Goal: Obtain resource: Download file/media

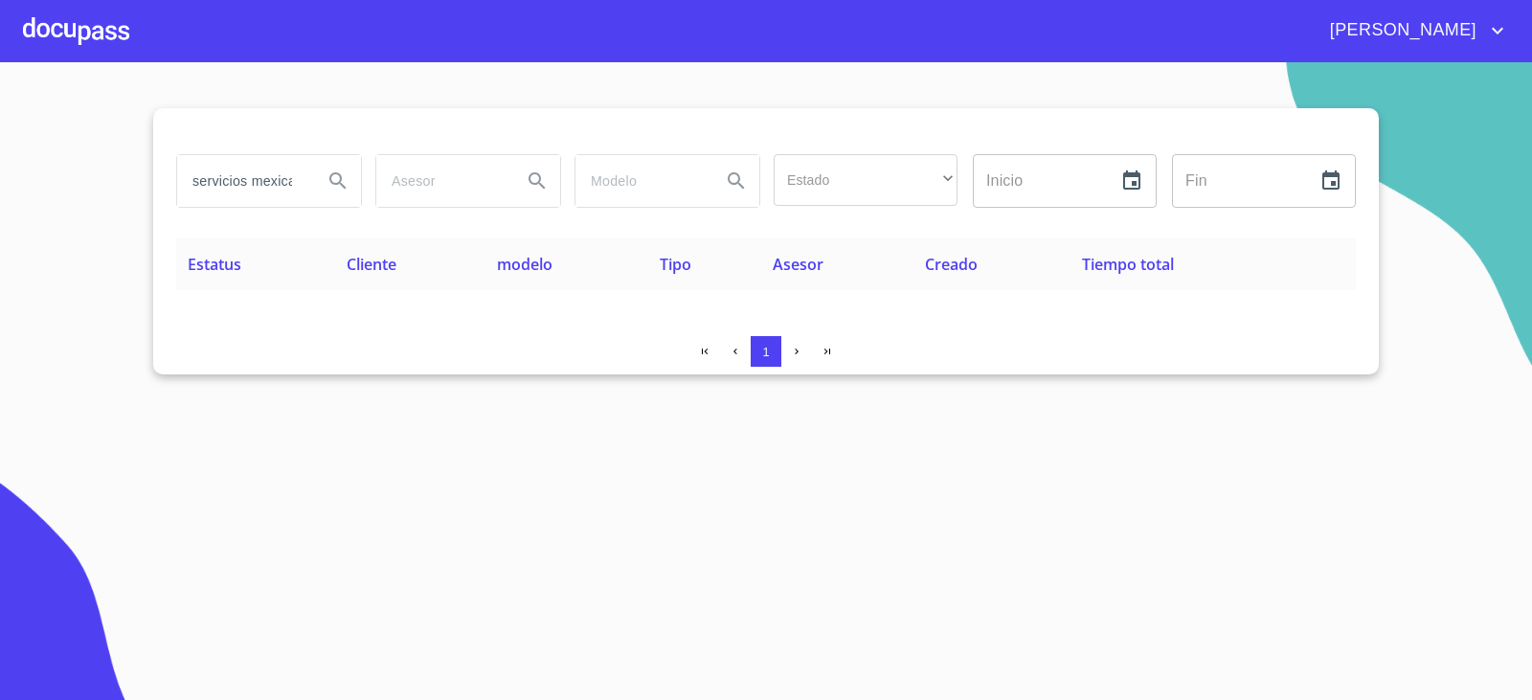
click at [245, 202] on input "servicios mexicano" at bounding box center [242, 181] width 130 height 52
drag, startPoint x: 245, startPoint y: 202, endPoint x: 363, endPoint y: 242, distance: 124.5
click at [297, 228] on div "servicios mexicano Estado ​ ​ Inicio ​ Fin ​" at bounding box center [766, 193] width 1180 height 92
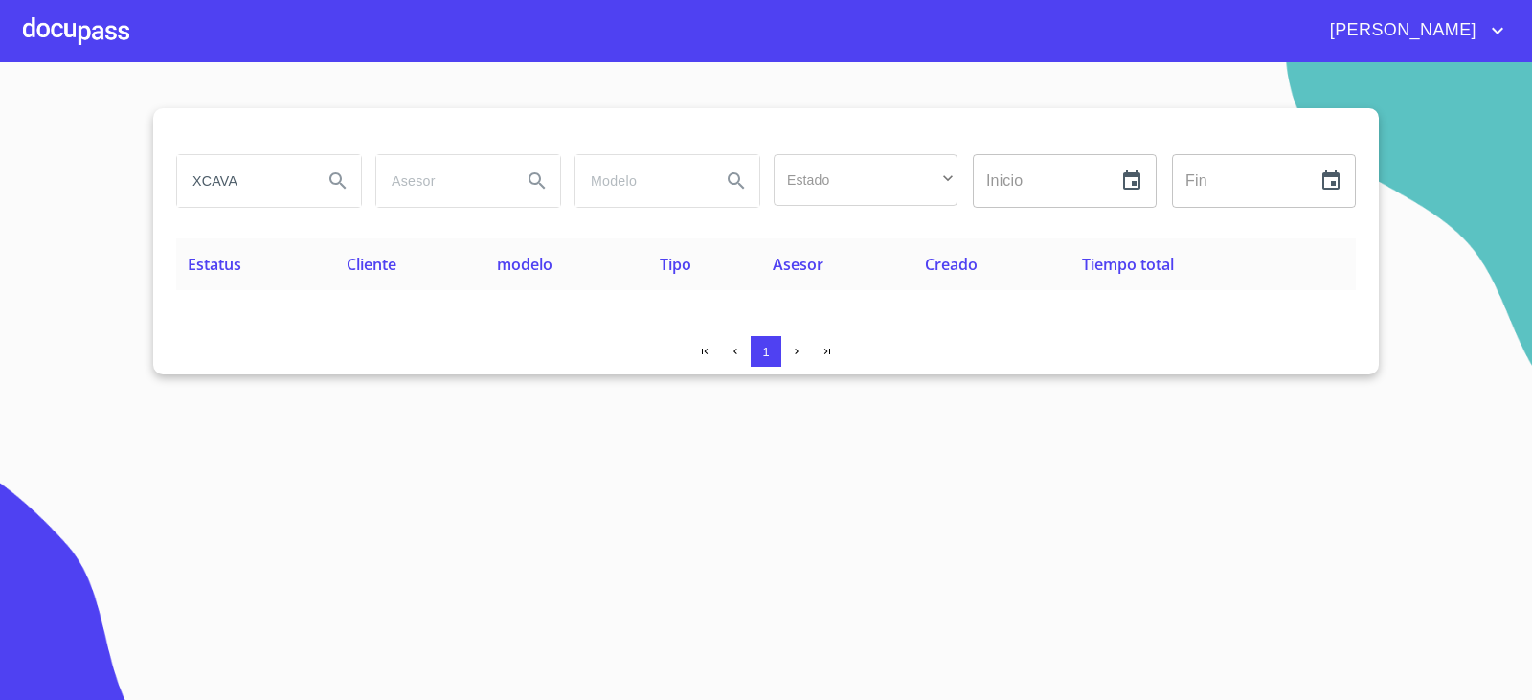
type input "XCAVA"
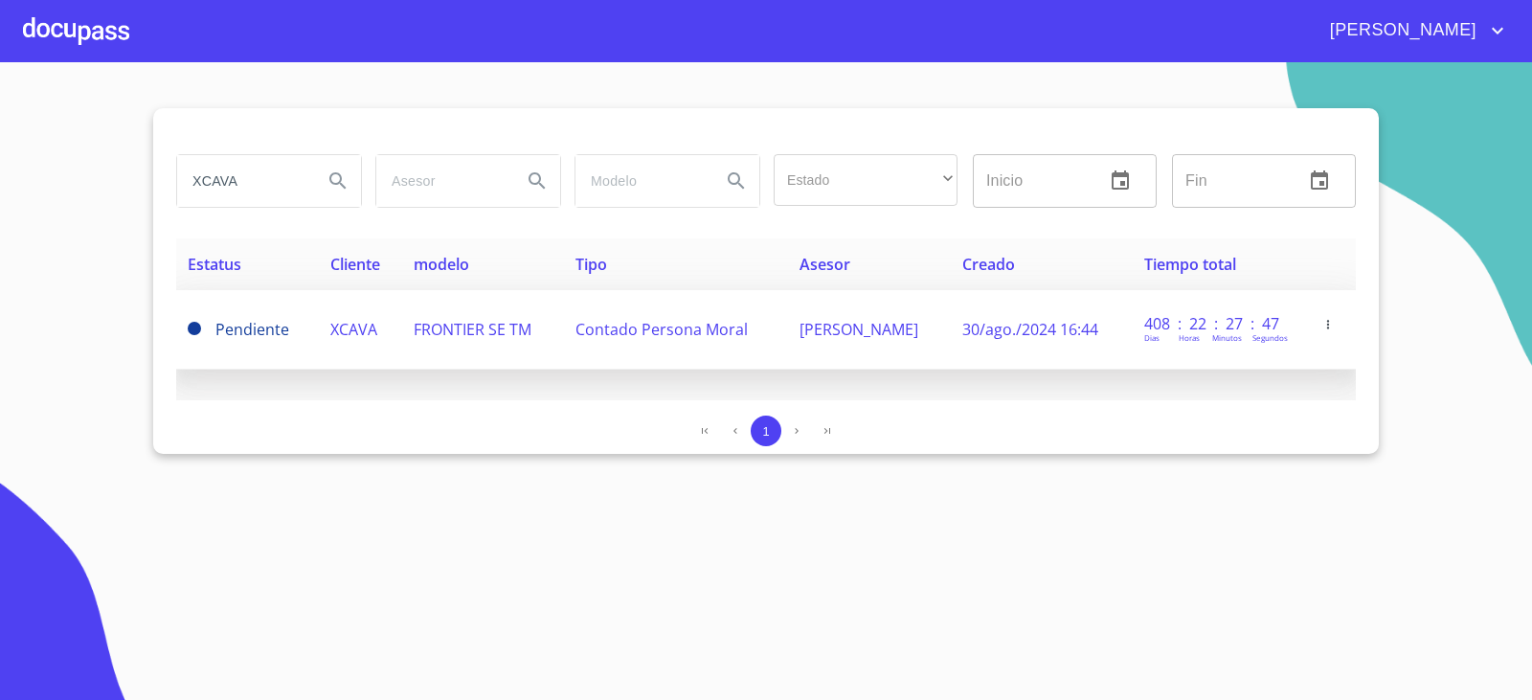
click at [1028, 306] on td "30/ago./2024 16:44" at bounding box center [1042, 329] width 182 height 79
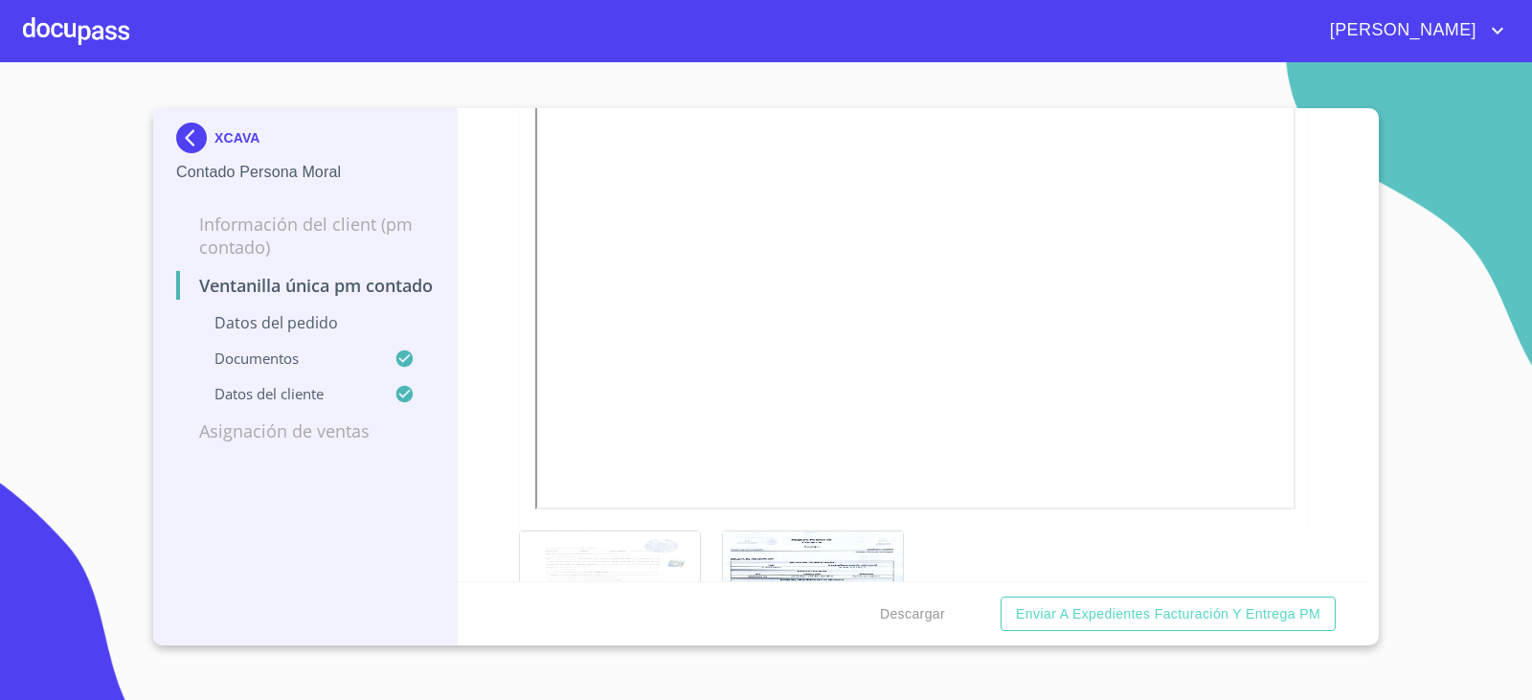
scroll to position [3543, 0]
click at [766, 500] on div at bounding box center [813, 482] width 180 height 123
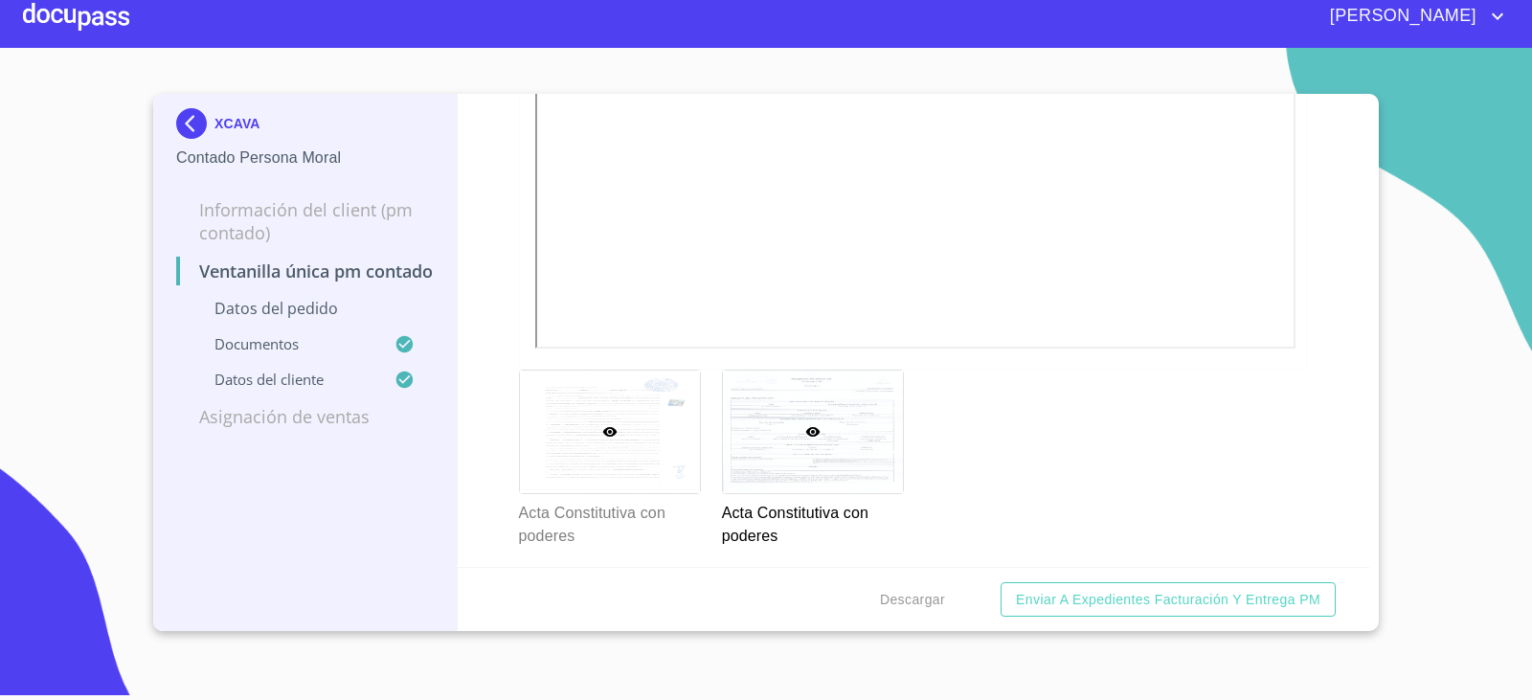
click at [582, 438] on div at bounding box center [610, 432] width 180 height 123
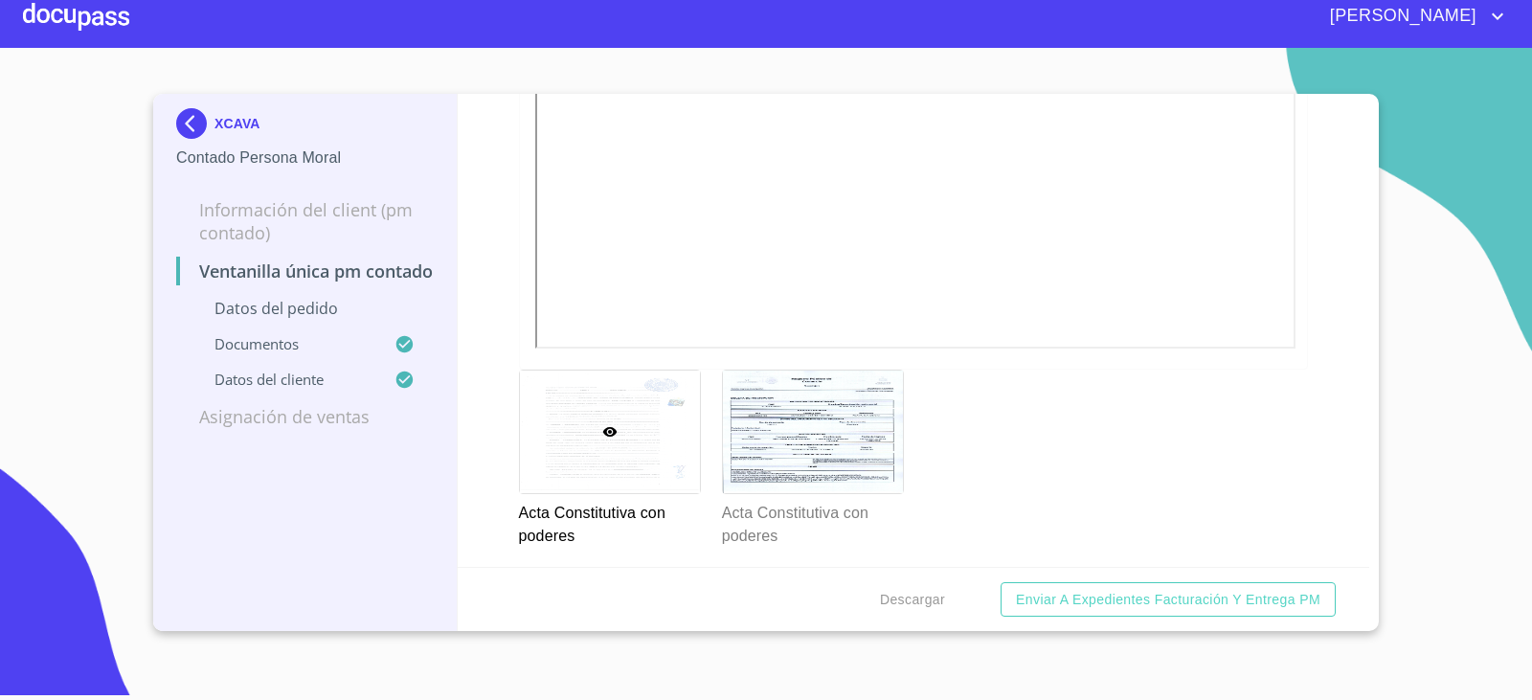
scroll to position [3197, 0]
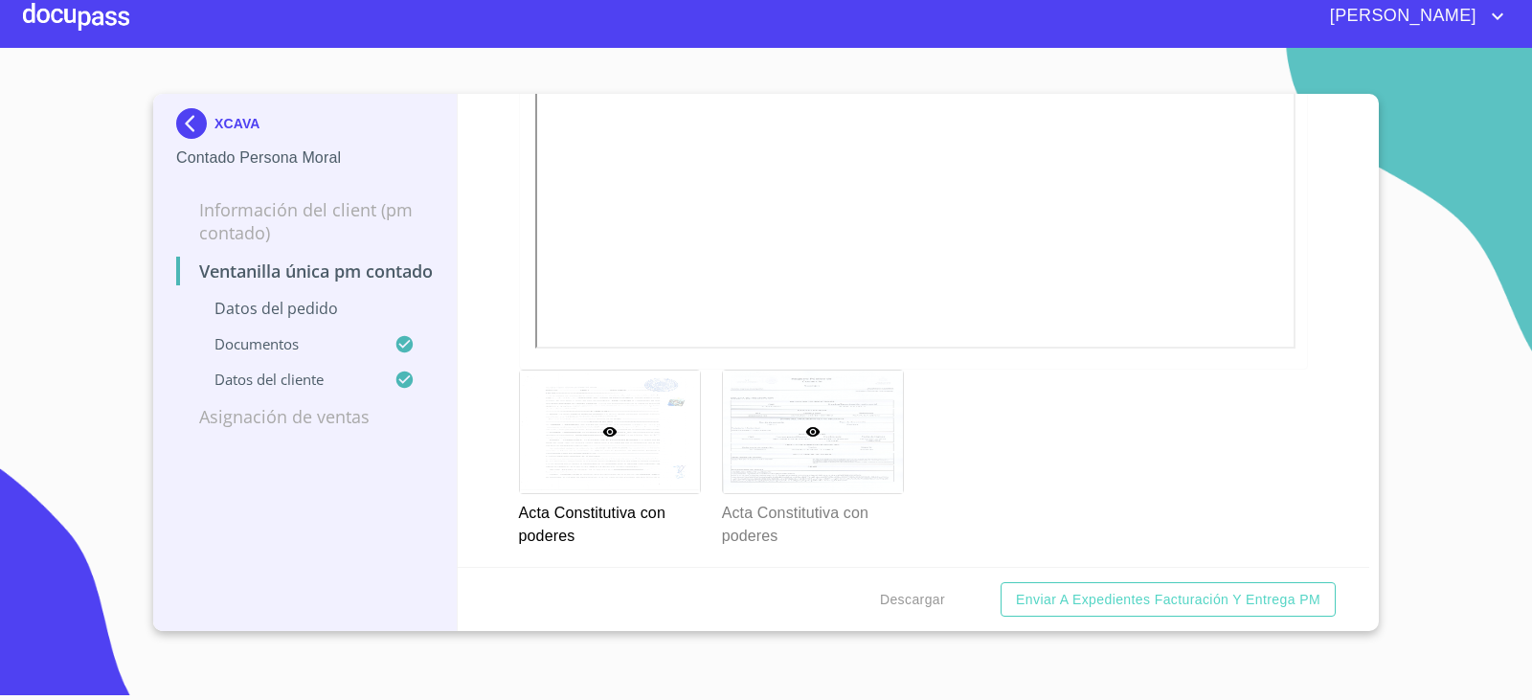
click at [859, 419] on div at bounding box center [813, 432] width 180 height 123
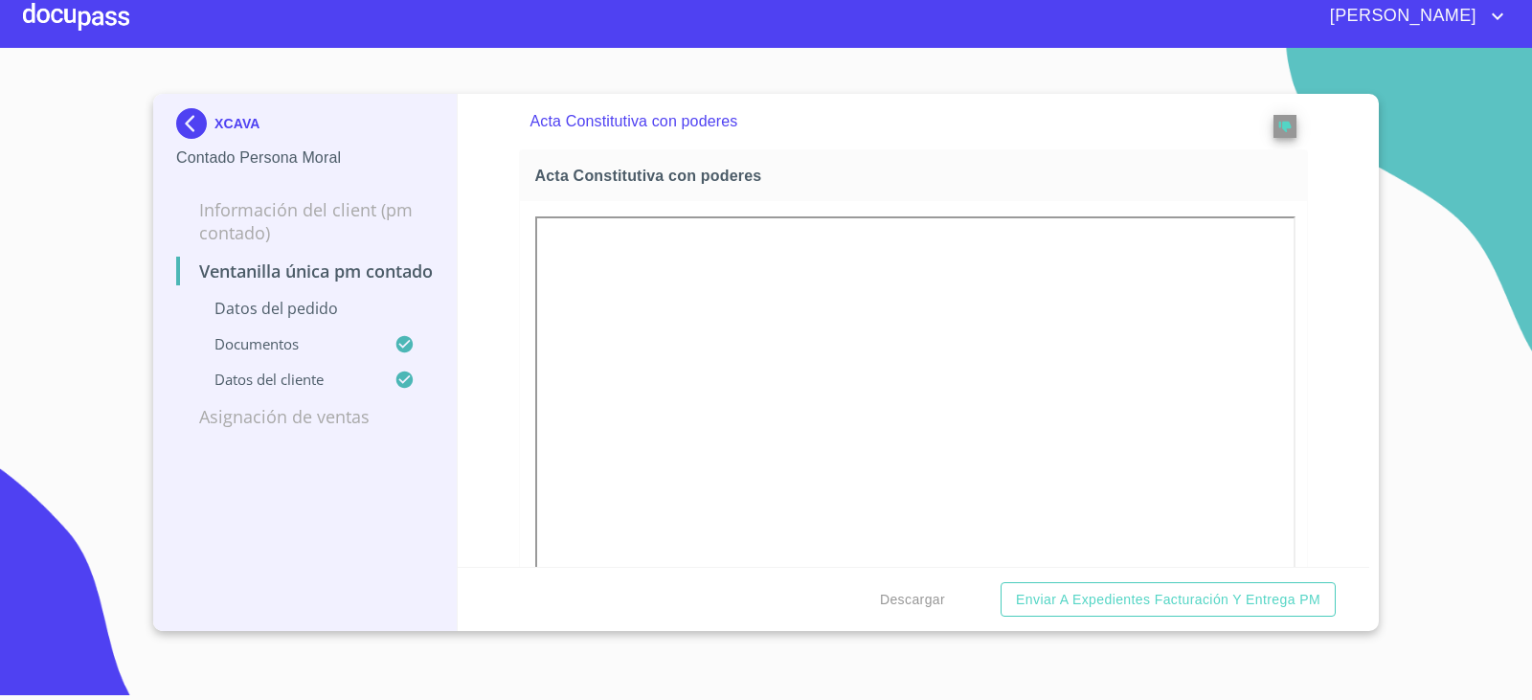
click at [192, 113] on img at bounding box center [195, 123] width 38 height 31
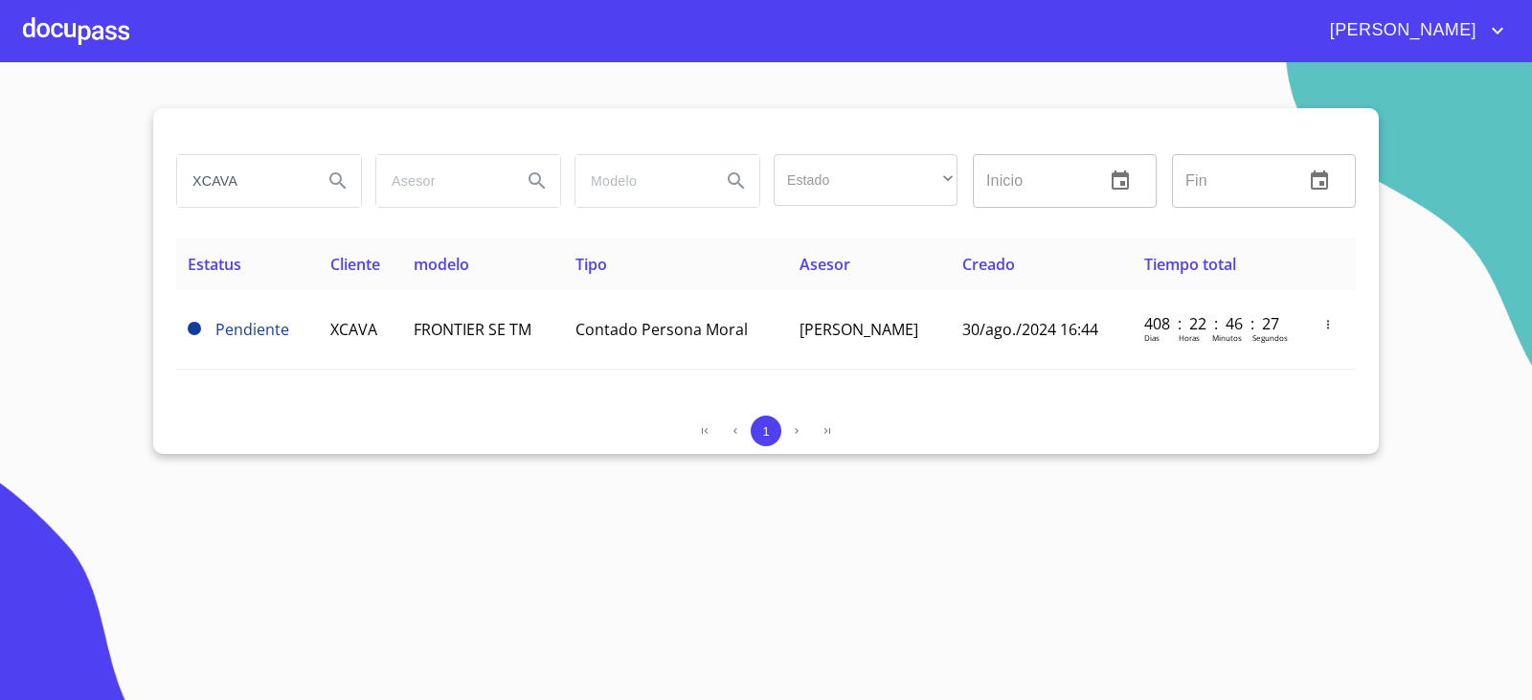
click at [252, 177] on input "XCAVA" at bounding box center [242, 181] width 130 height 52
type input "ARRENDAMIENTOS SIM"
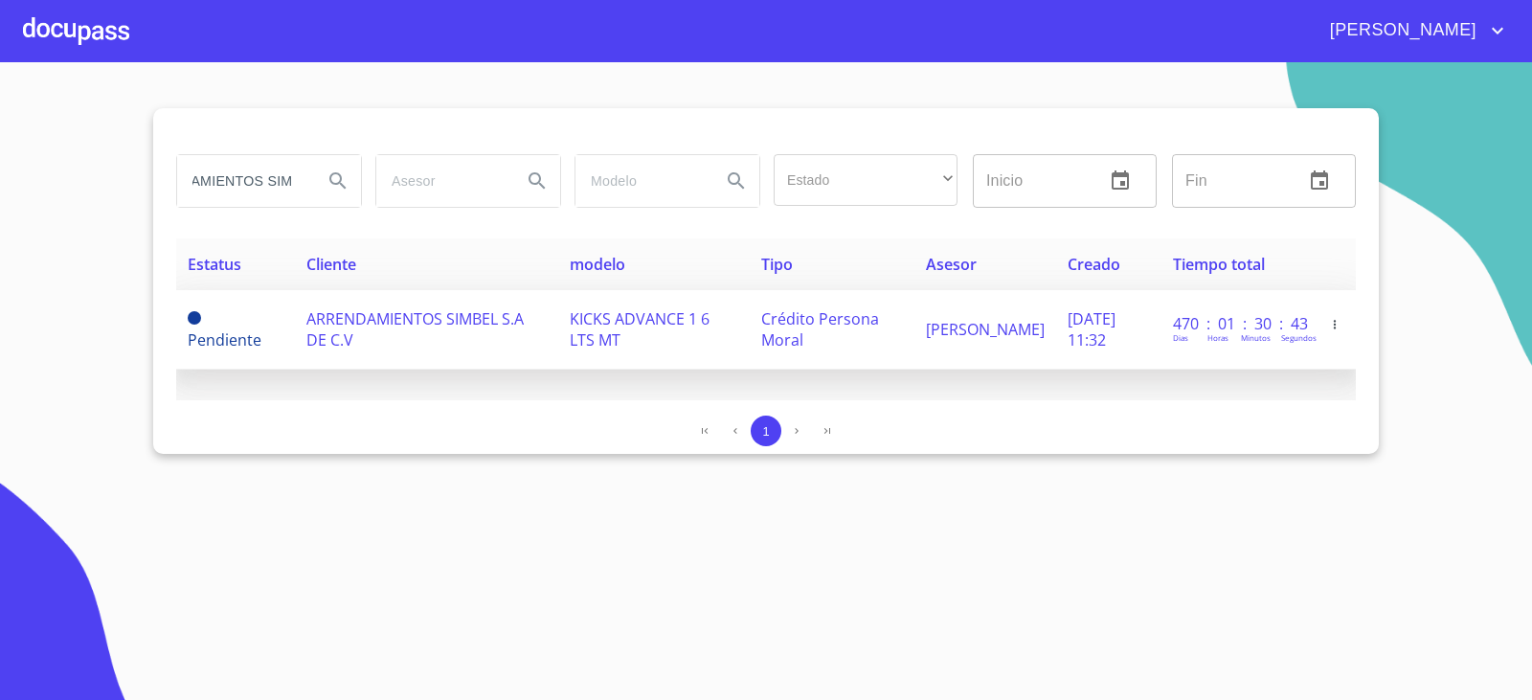
click at [463, 342] on td "ARRENDAMIENTOS SIMBEL S.A DE C.V" at bounding box center [426, 329] width 263 height 79
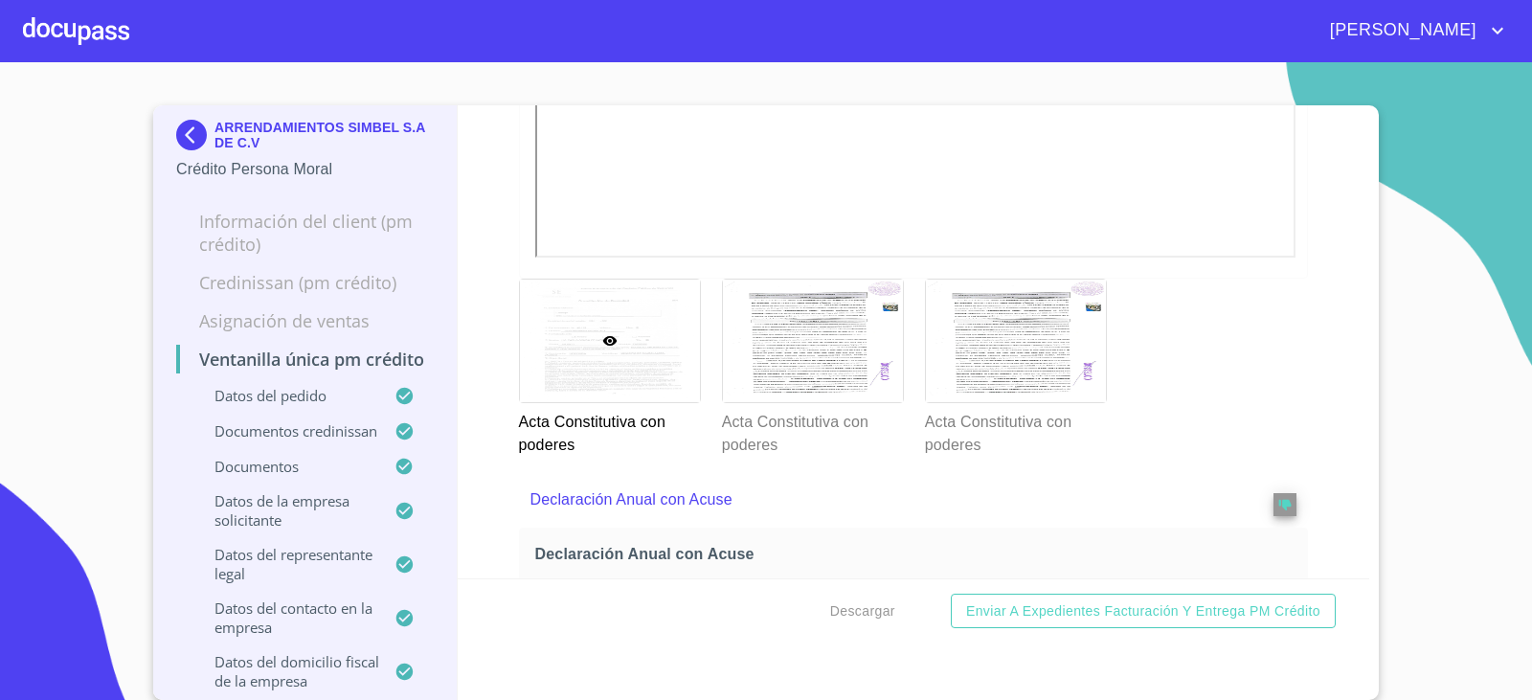
scroll to position [6991, 0]
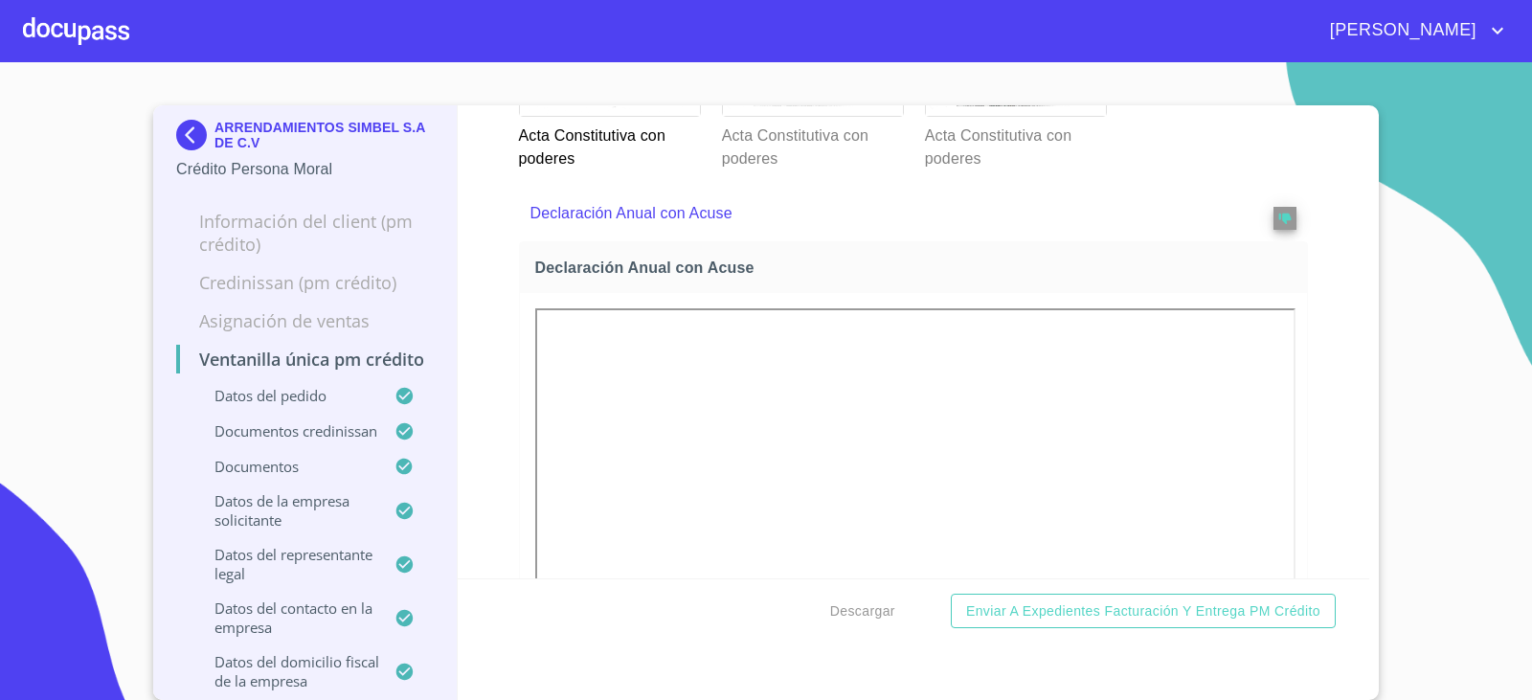
click at [791, 116] on div at bounding box center [813, 54] width 180 height 123
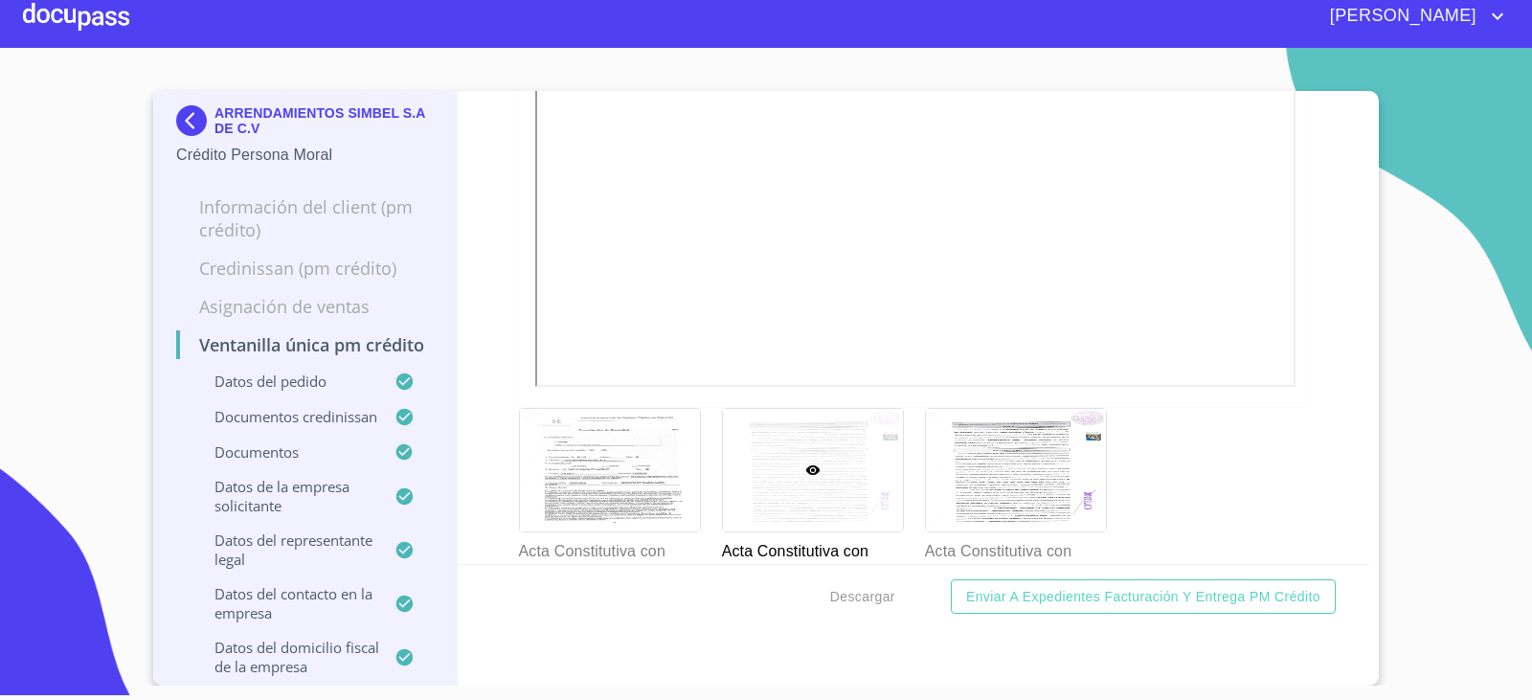
scroll to position [6807, 0]
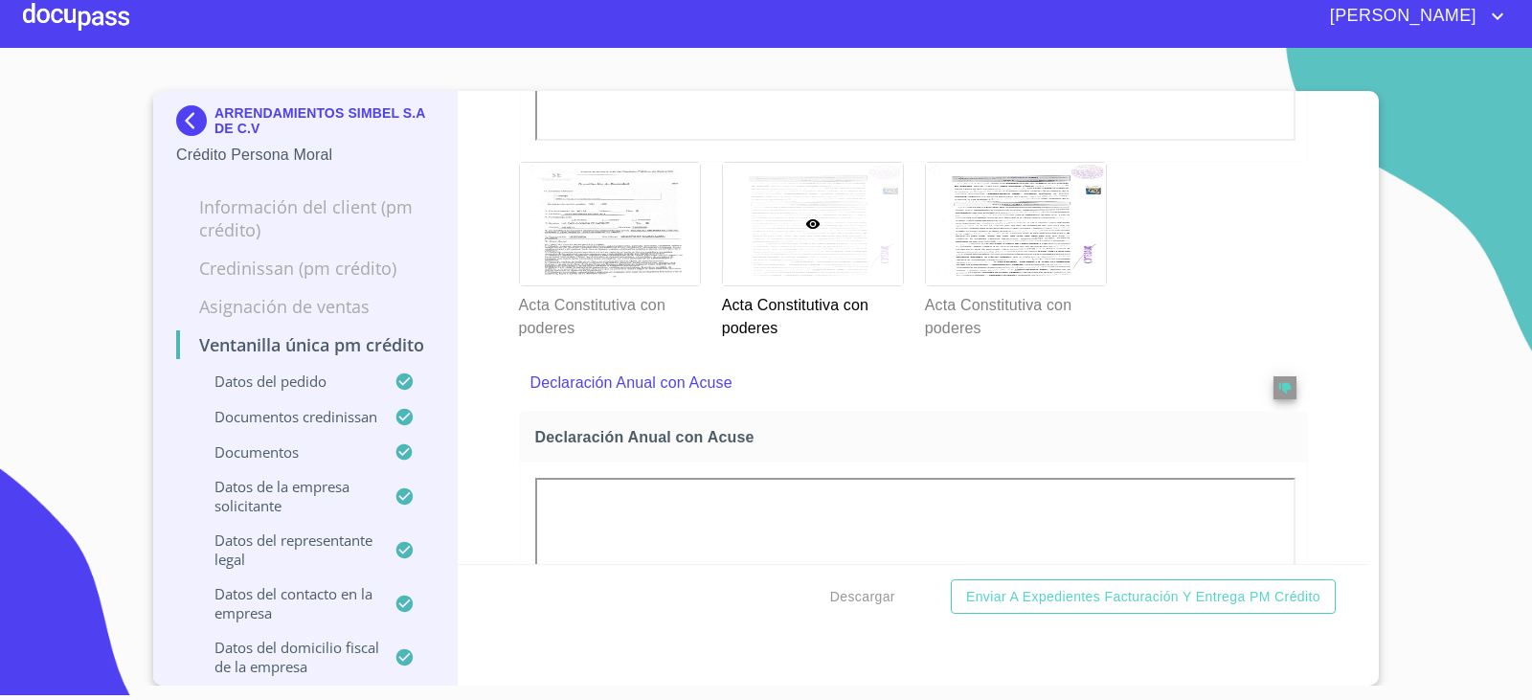
click at [892, 351] on div "Acta Constitutiva con poderes" at bounding box center [812, 250] width 203 height 201
click at [960, 285] on div at bounding box center [1016, 224] width 180 height 123
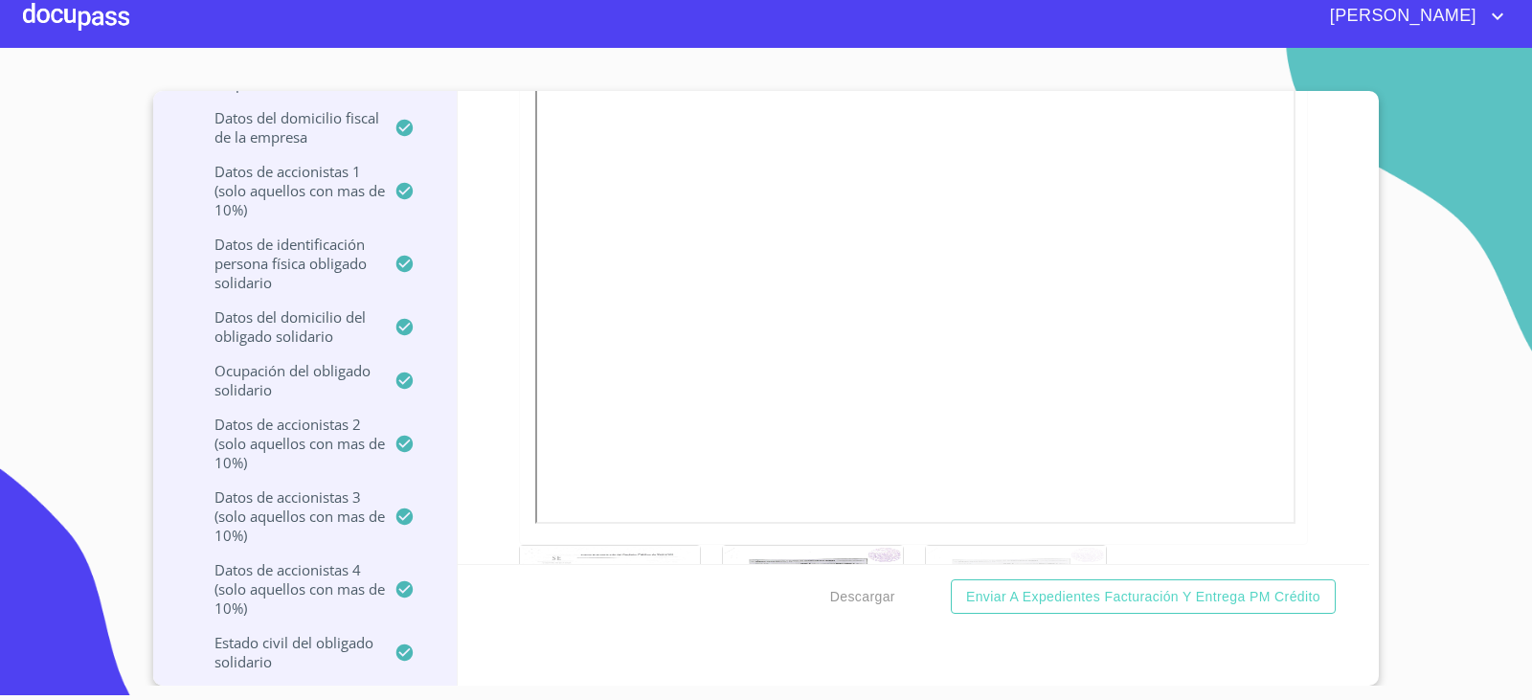
scroll to position [6903, 0]
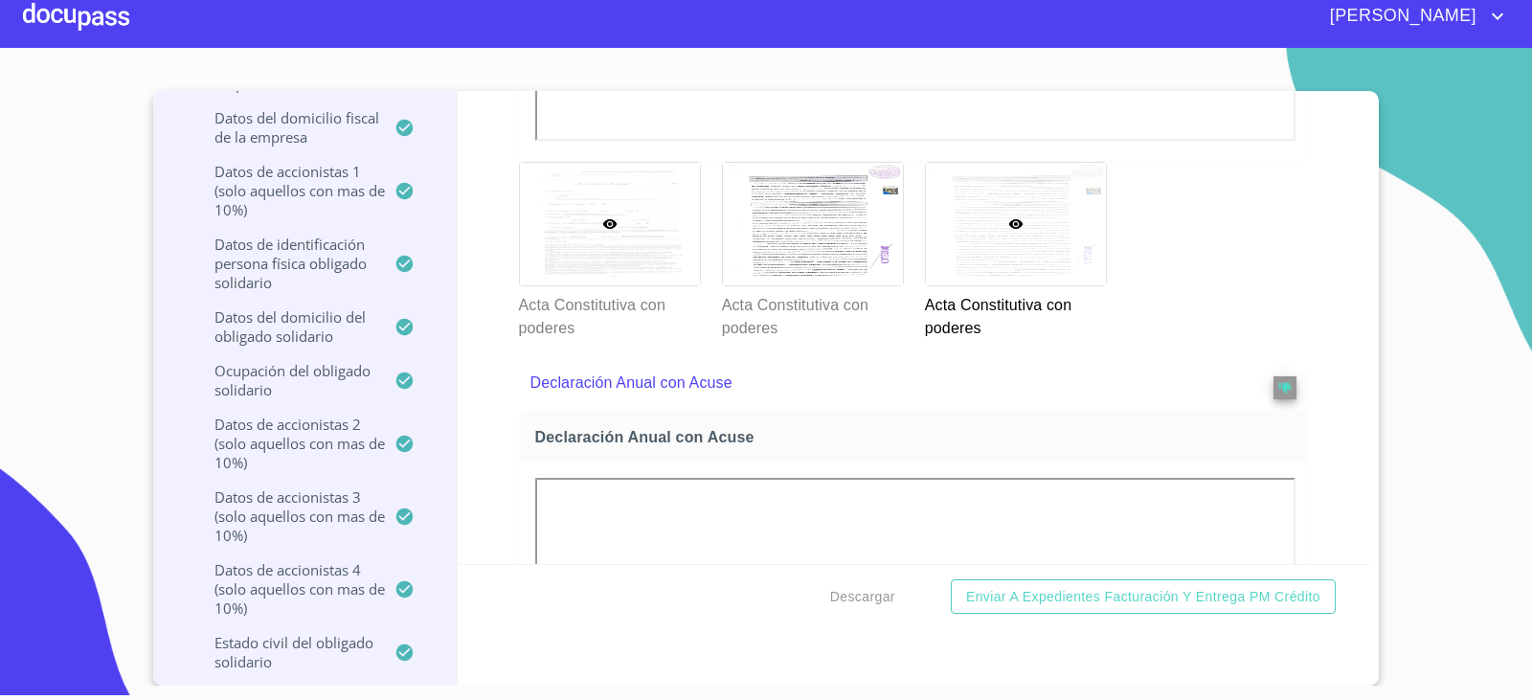
click at [629, 285] on div at bounding box center [610, 224] width 180 height 123
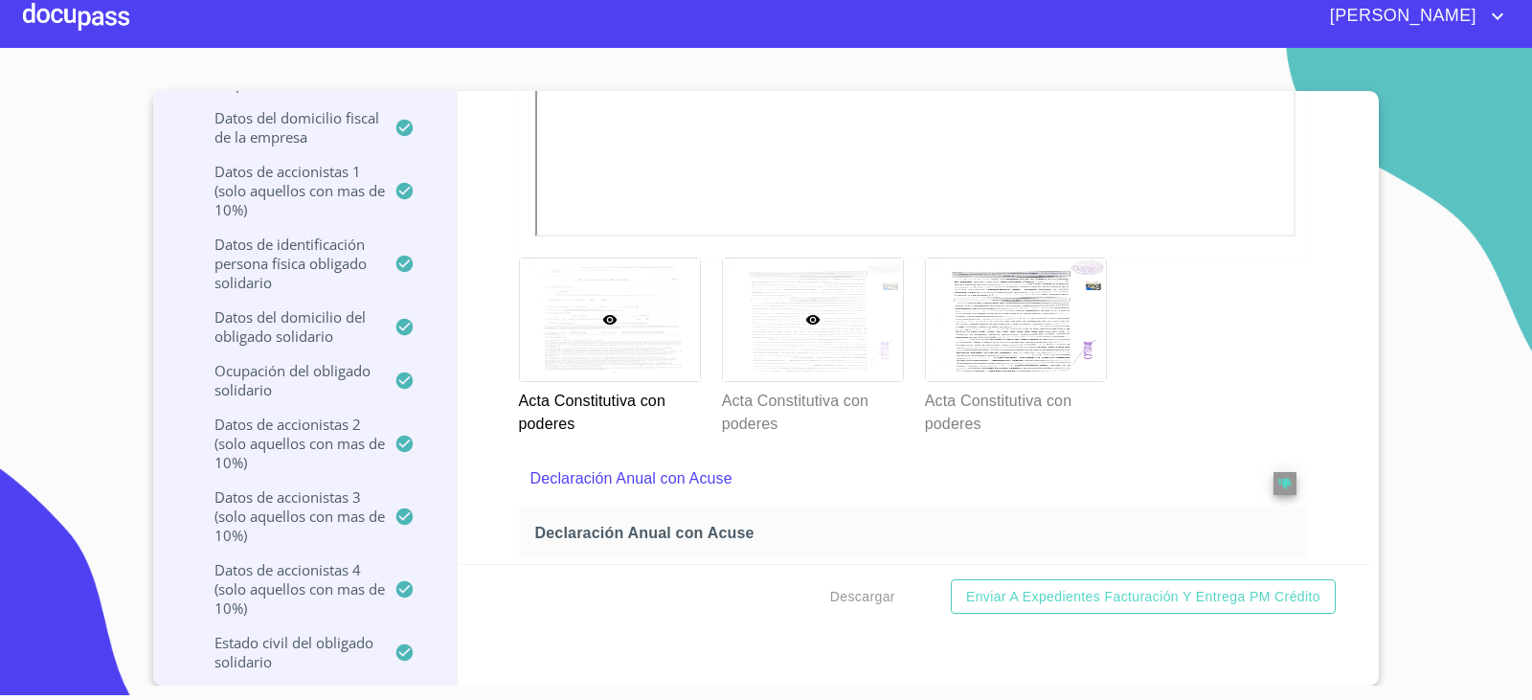
click at [727, 381] on div at bounding box center [813, 320] width 180 height 123
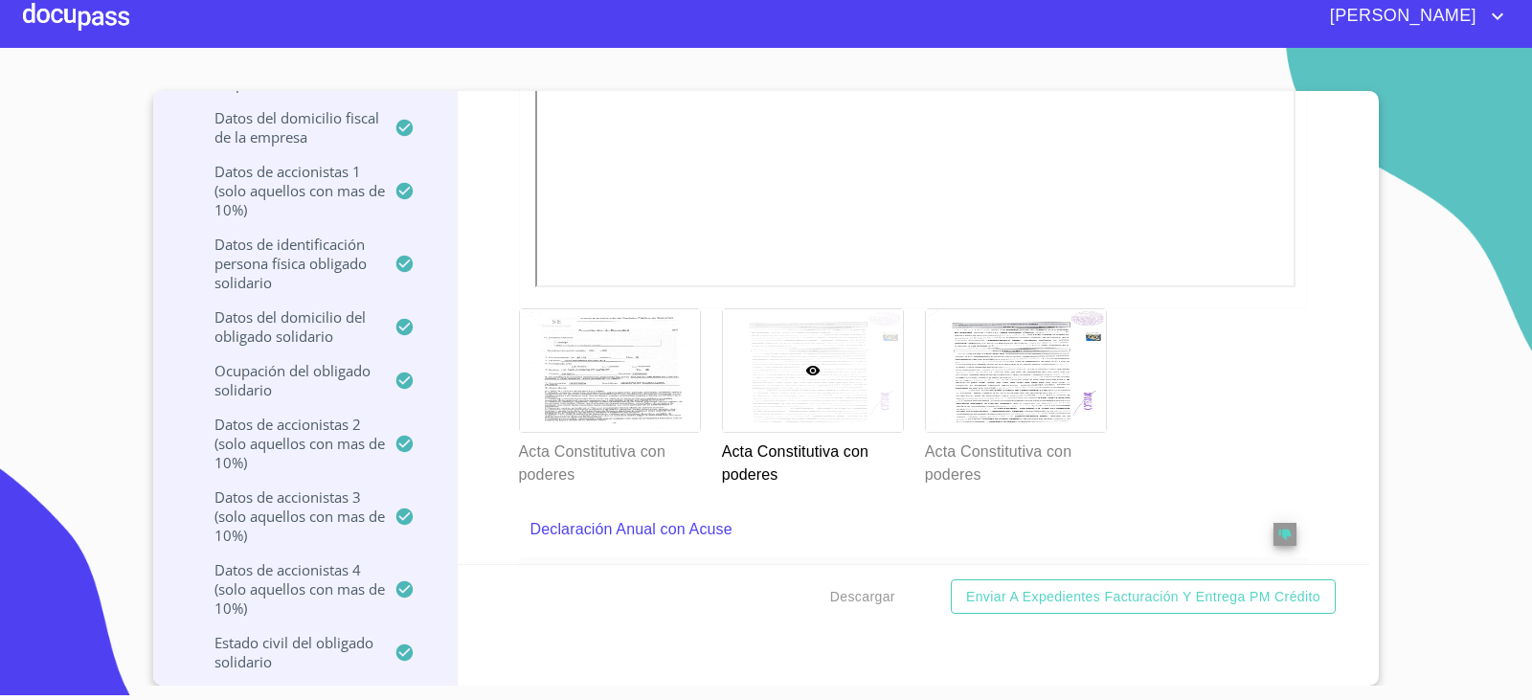
scroll to position [6711, 0]
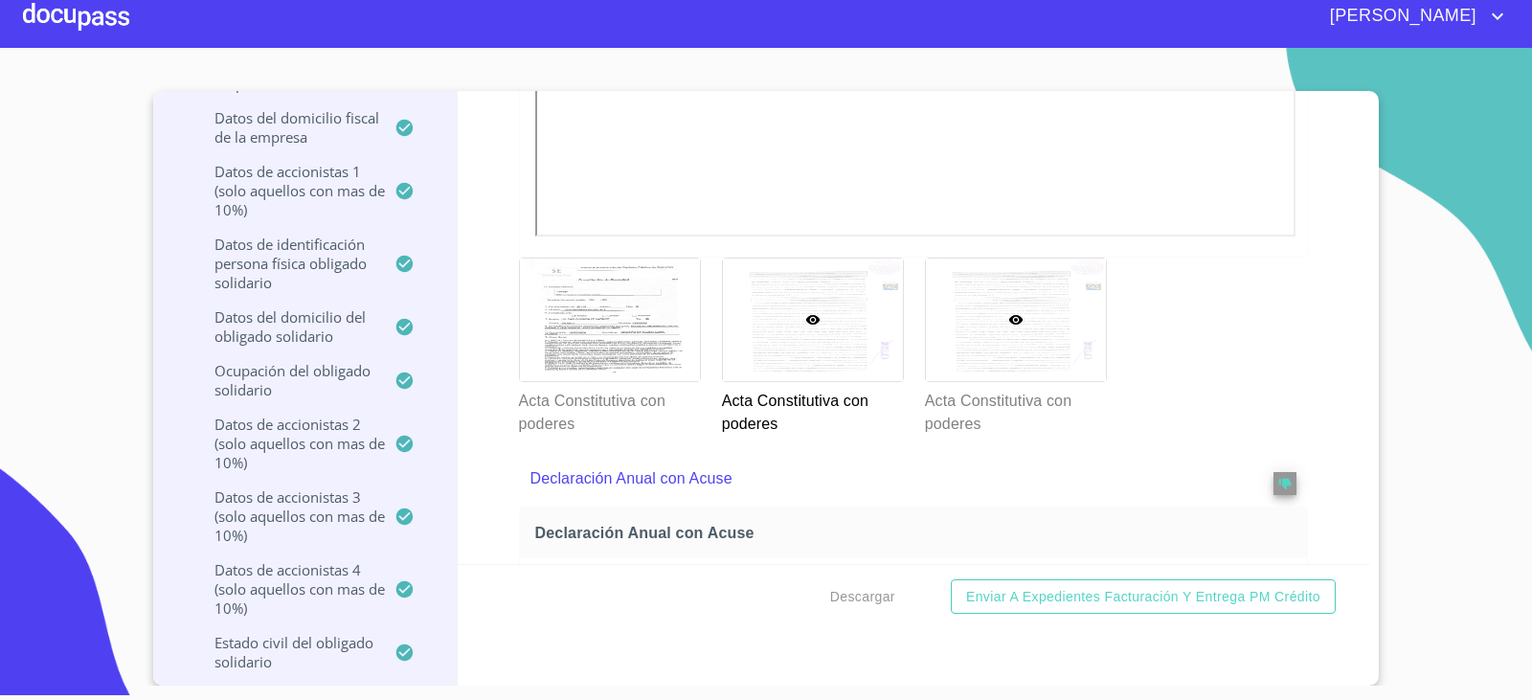
click at [987, 381] on div at bounding box center [1016, 320] width 180 height 123
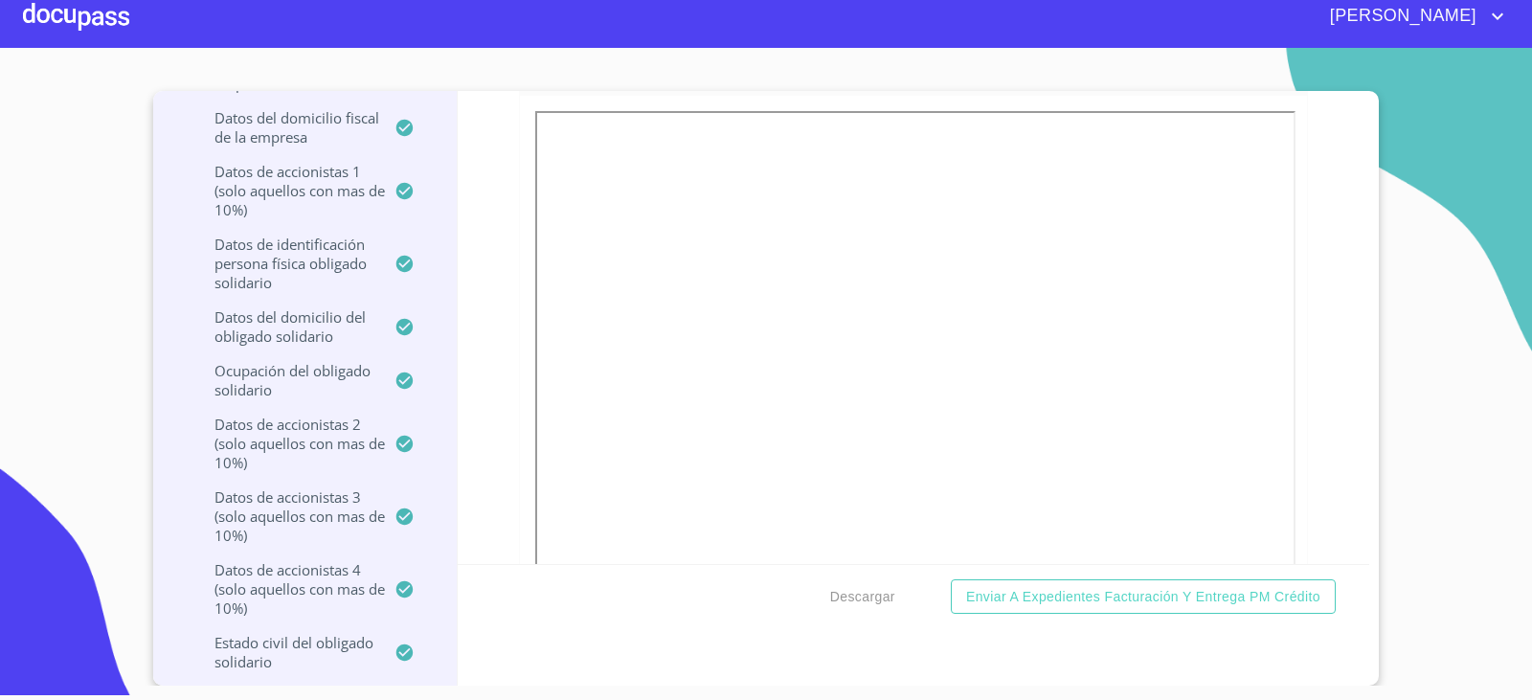
scroll to position [7190, 0]
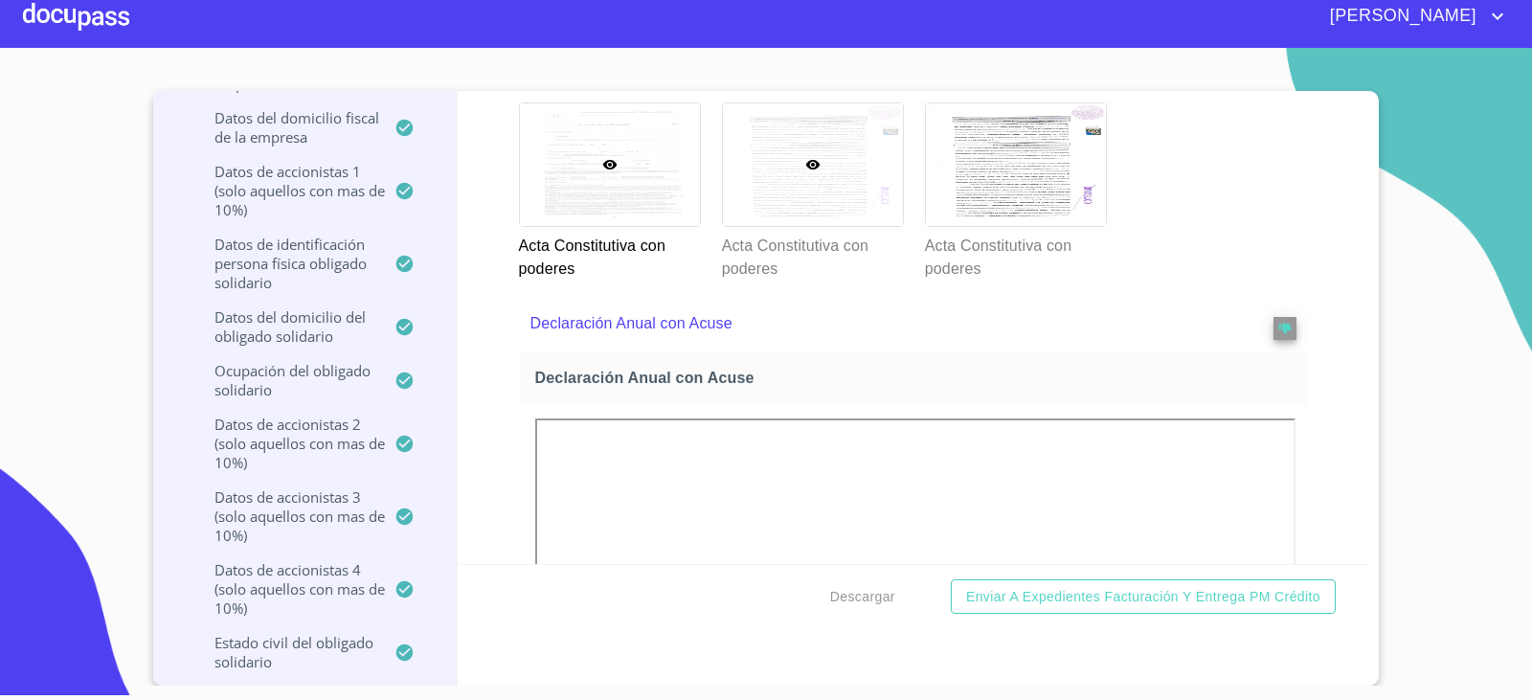
click at [839, 226] on div at bounding box center [813, 164] width 180 height 123
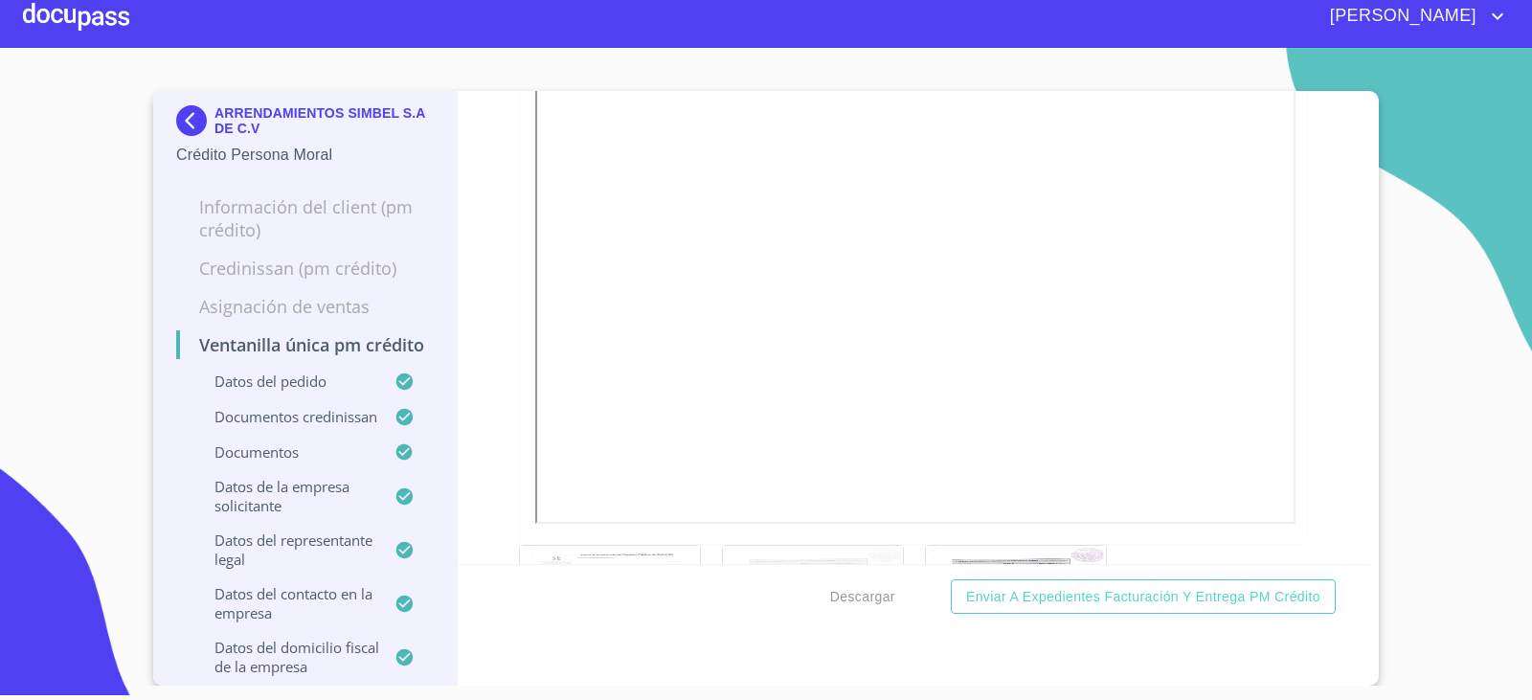
scroll to position [0, 0]
click at [182, 124] on img at bounding box center [195, 123] width 38 height 31
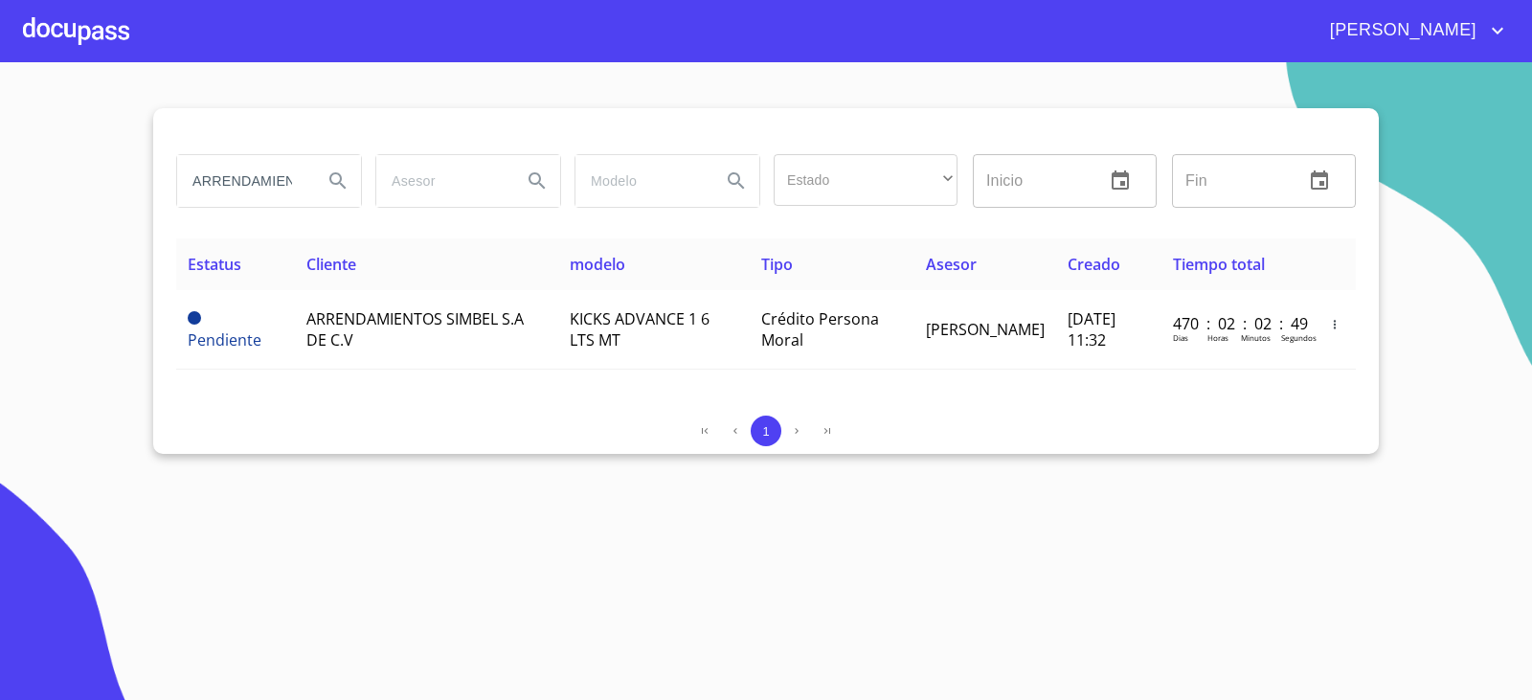
click at [277, 189] on input "ARRENDAMIENTOS SIM" at bounding box center [242, 181] width 130 height 52
type input "BEEF & BEEF"
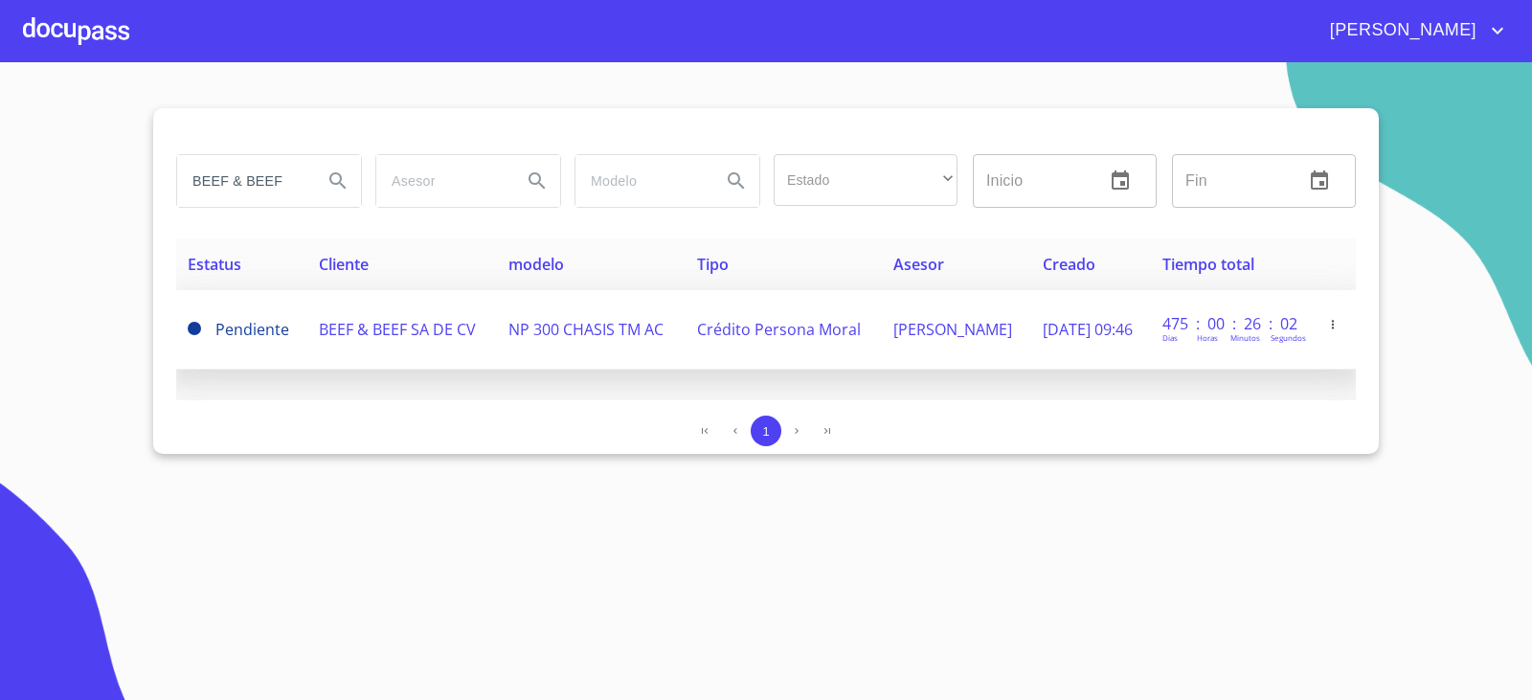
click at [360, 340] on td "BEEF & BEEF SA DE CV" at bounding box center [402, 329] width 190 height 79
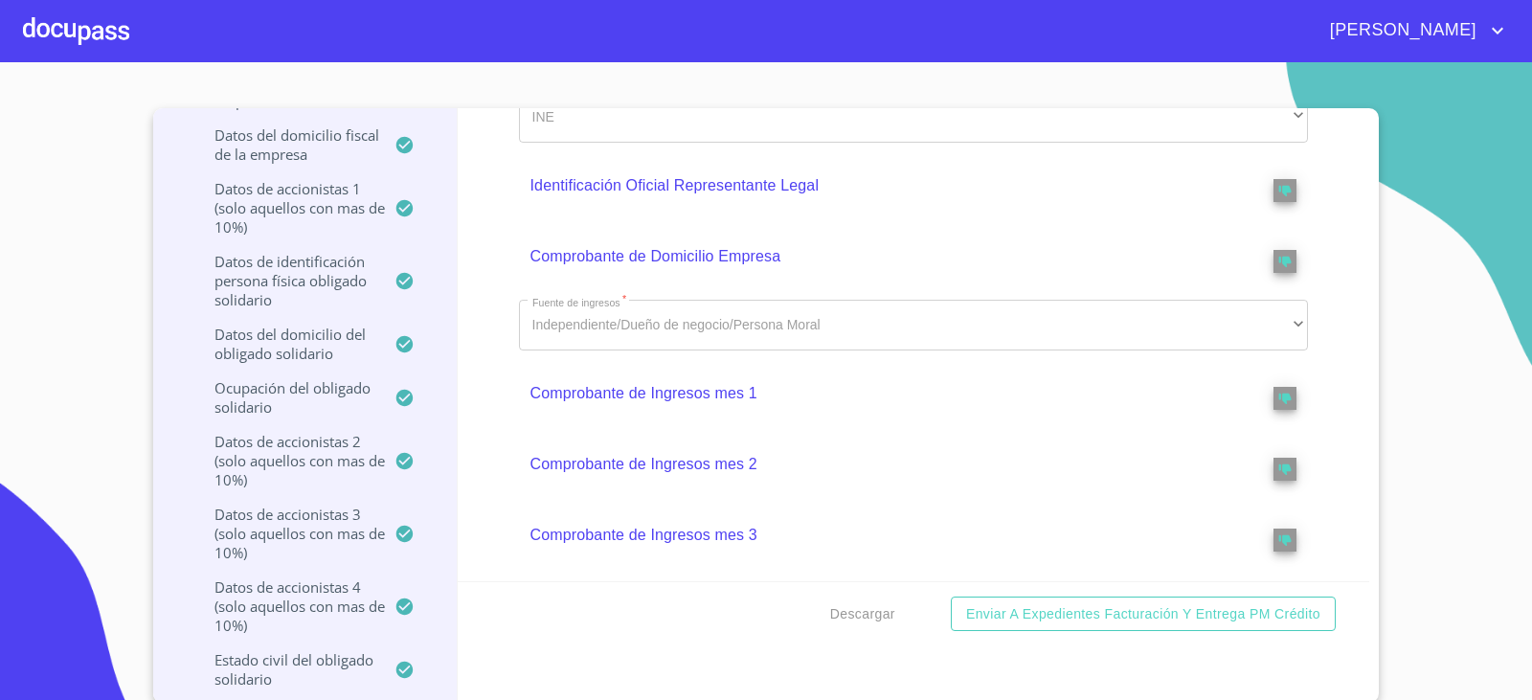
scroll to position [1358, 0]
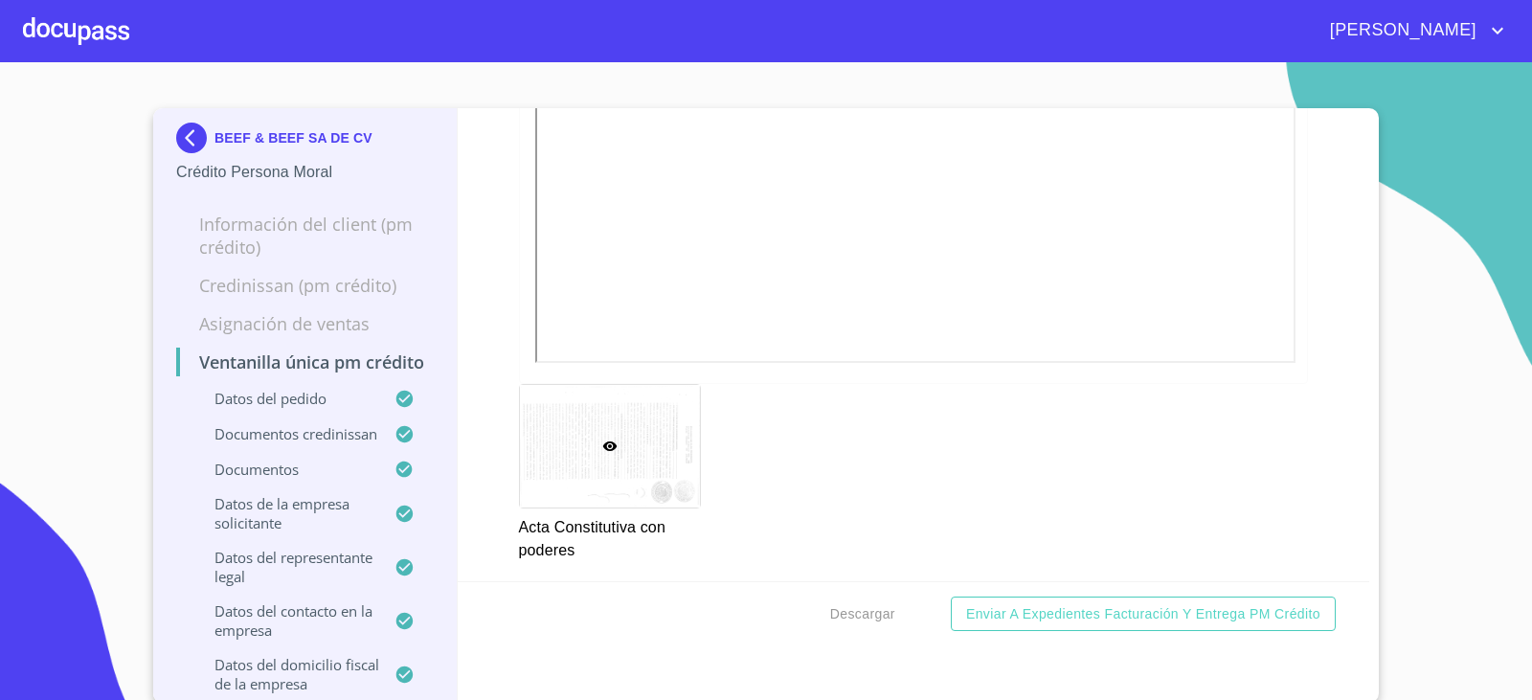
click at [177, 133] on img at bounding box center [195, 138] width 38 height 31
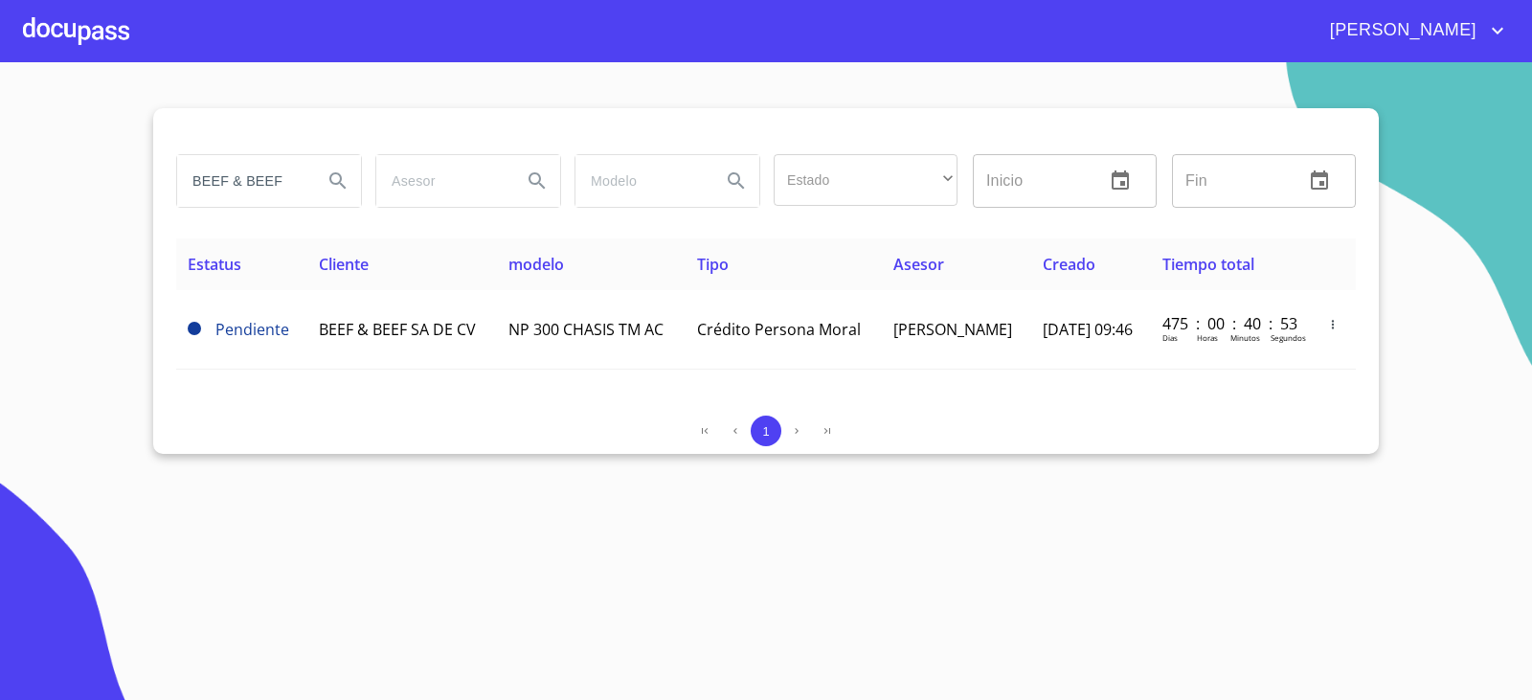
click at [273, 184] on input "BEEF & BEEF" at bounding box center [242, 181] width 130 height 52
type input "MOBILE FURNITURE"
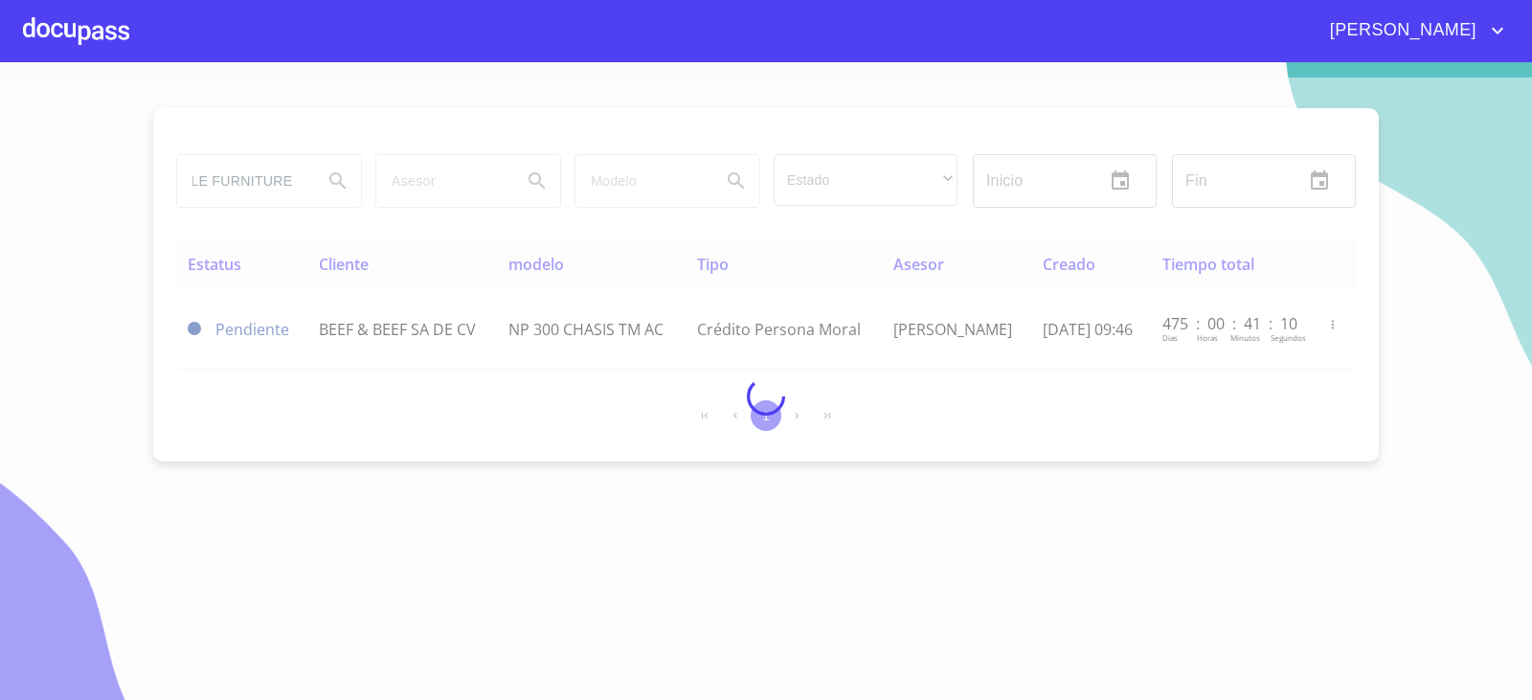
scroll to position [0, 0]
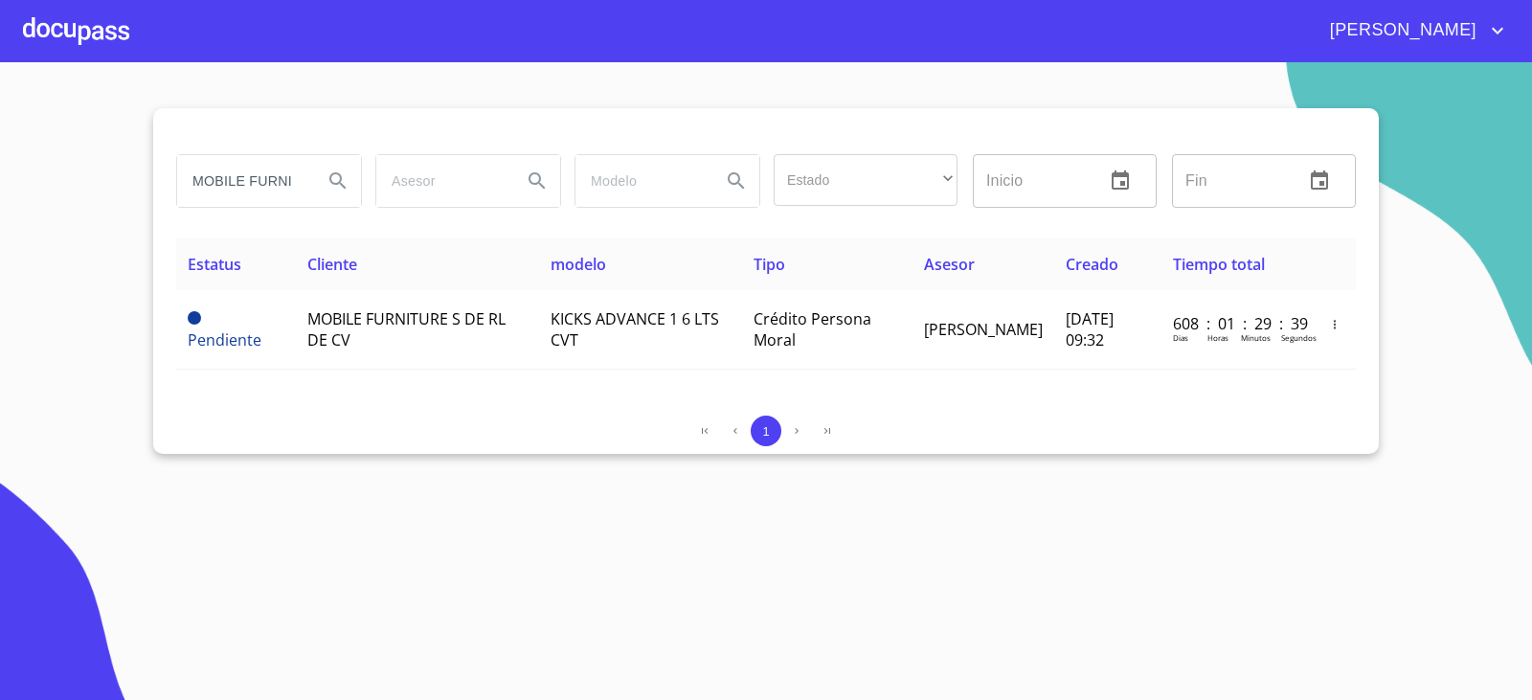
click at [573, 457] on section "MOBILE FURNITURE Estado ​ ​ Inicio ​ Fin ​ Estatus Cliente modelo Tipo Asesor C…" at bounding box center [766, 381] width 1532 height 638
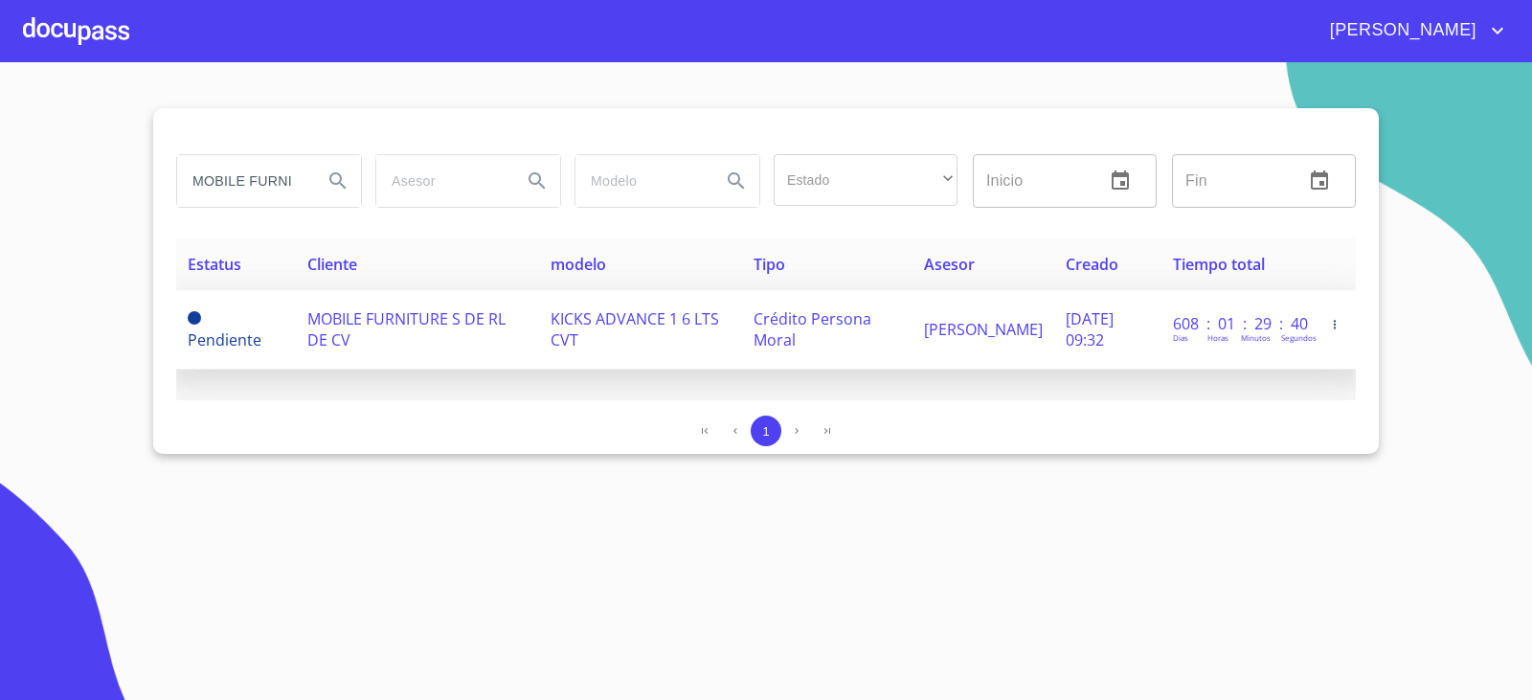
click at [394, 318] on span "MOBILE FURNITURE S DE RL DE CV" at bounding box center [406, 329] width 198 height 42
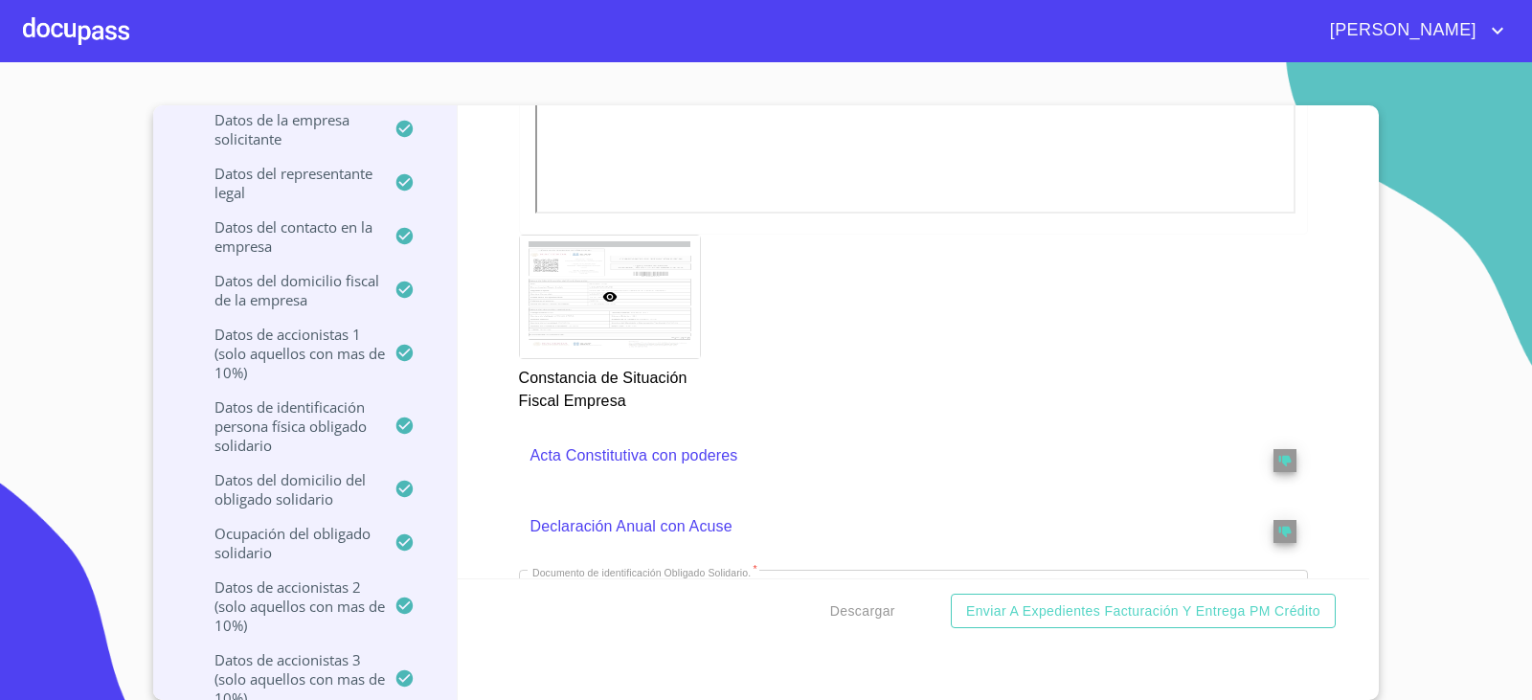
scroll to position [2394, 0]
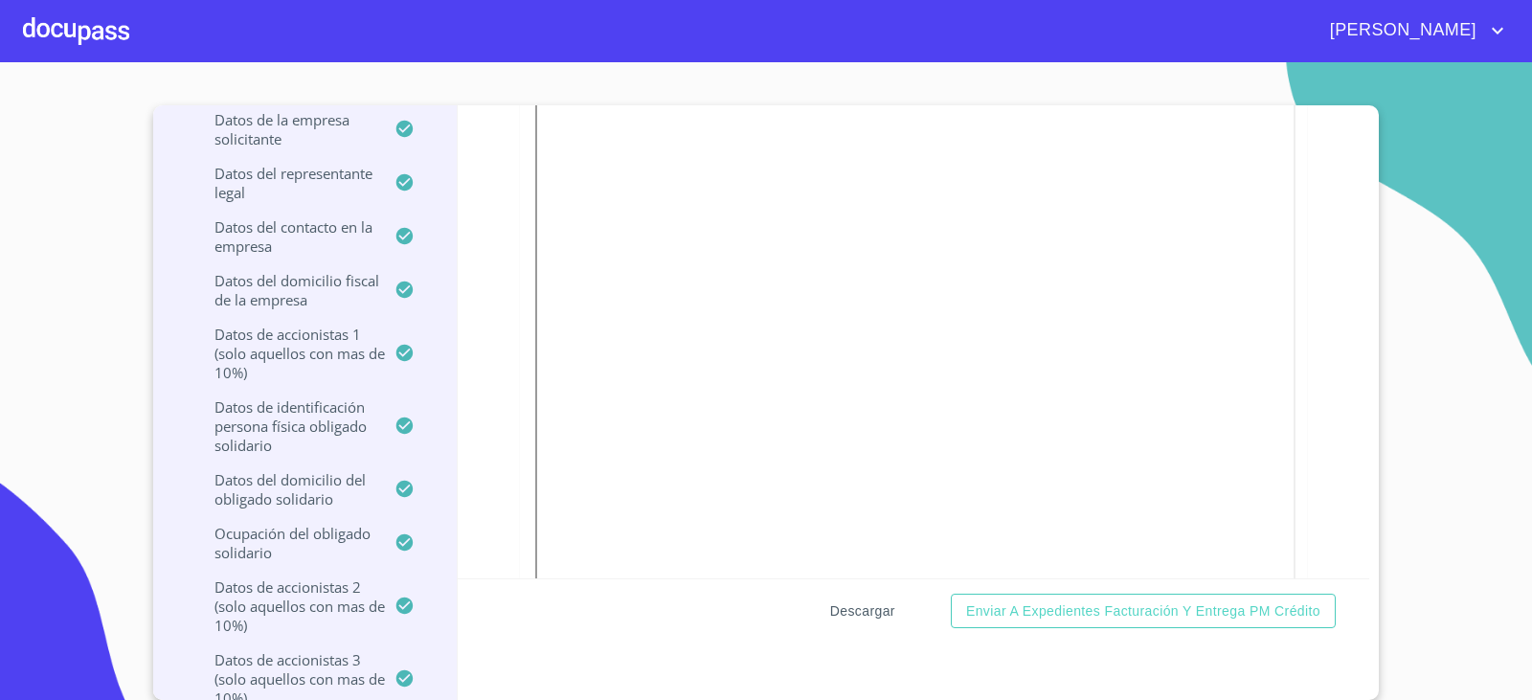
click at [861, 607] on span "Descargar" at bounding box center [862, 611] width 65 height 24
click at [506, 274] on div "Ventanilla única PM crédito Datos del pedido Marca   * Nissan ​ Año 2024 ​ Colo…" at bounding box center [914, 341] width 913 height 473
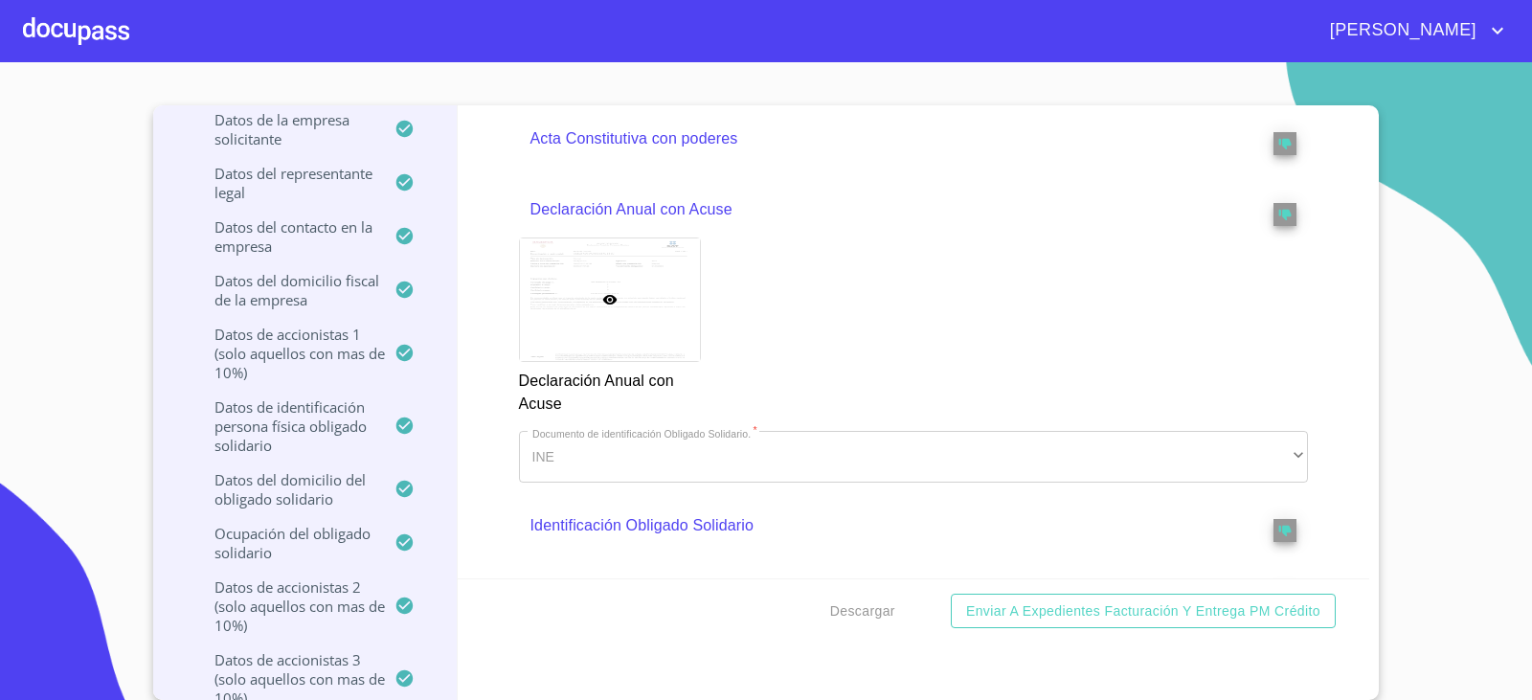
scroll to position [3160, 0]
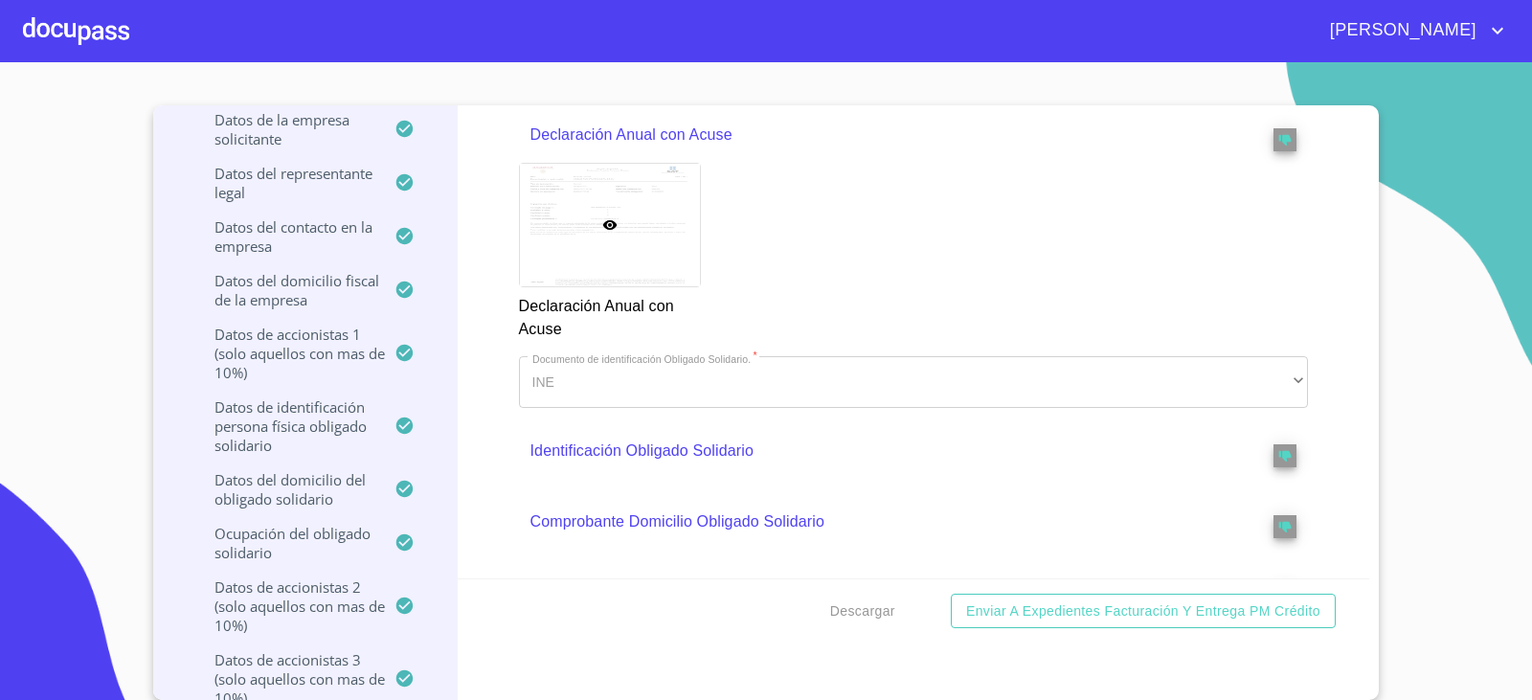
click at [636, 147] on p "Declaración Anual con Acuse" at bounding box center [875, 135] width 689 height 23
click at [637, 147] on p "Declaración Anual con Acuse" at bounding box center [875, 135] width 689 height 23
click at [688, 76] on p "Acta Constitutiva con poderes" at bounding box center [875, 64] width 689 height 23
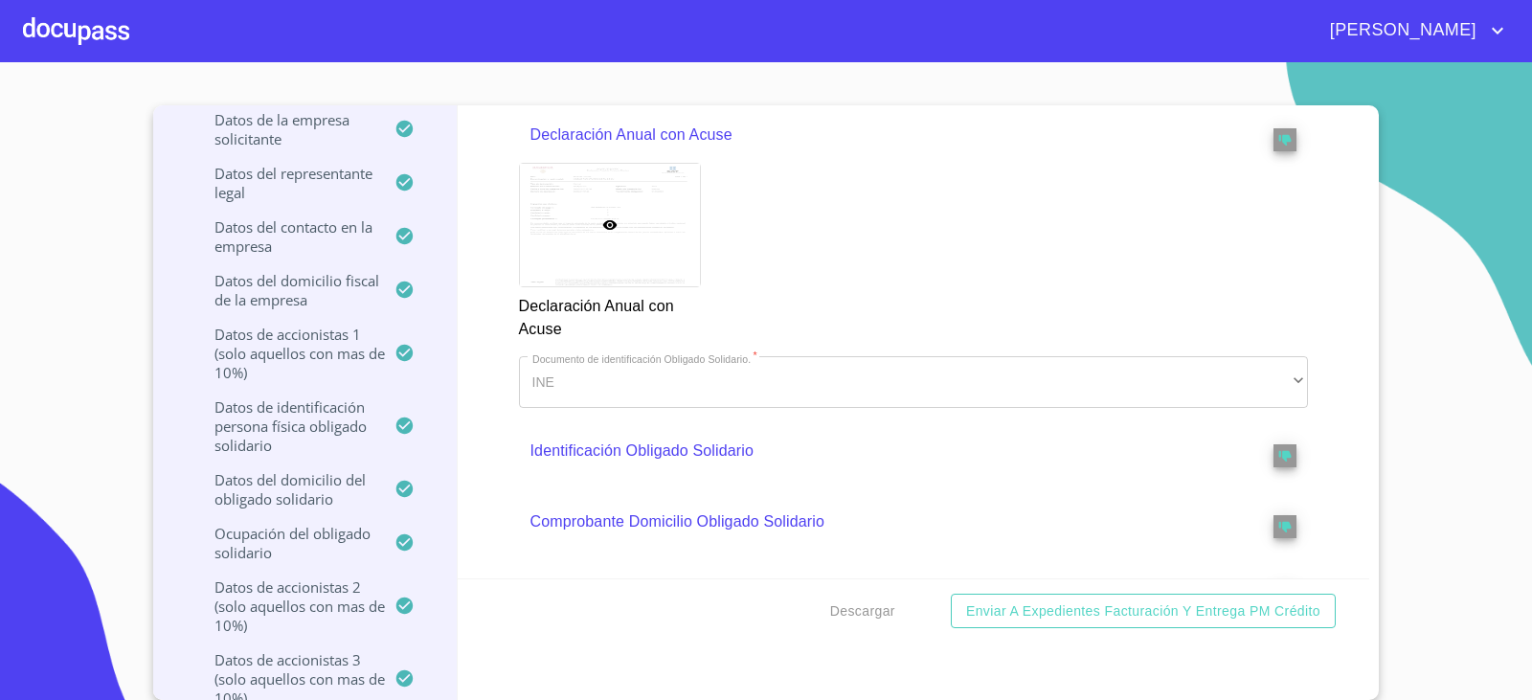
click at [688, 76] on p "Acta Constitutiva con poderes" at bounding box center [875, 64] width 689 height 23
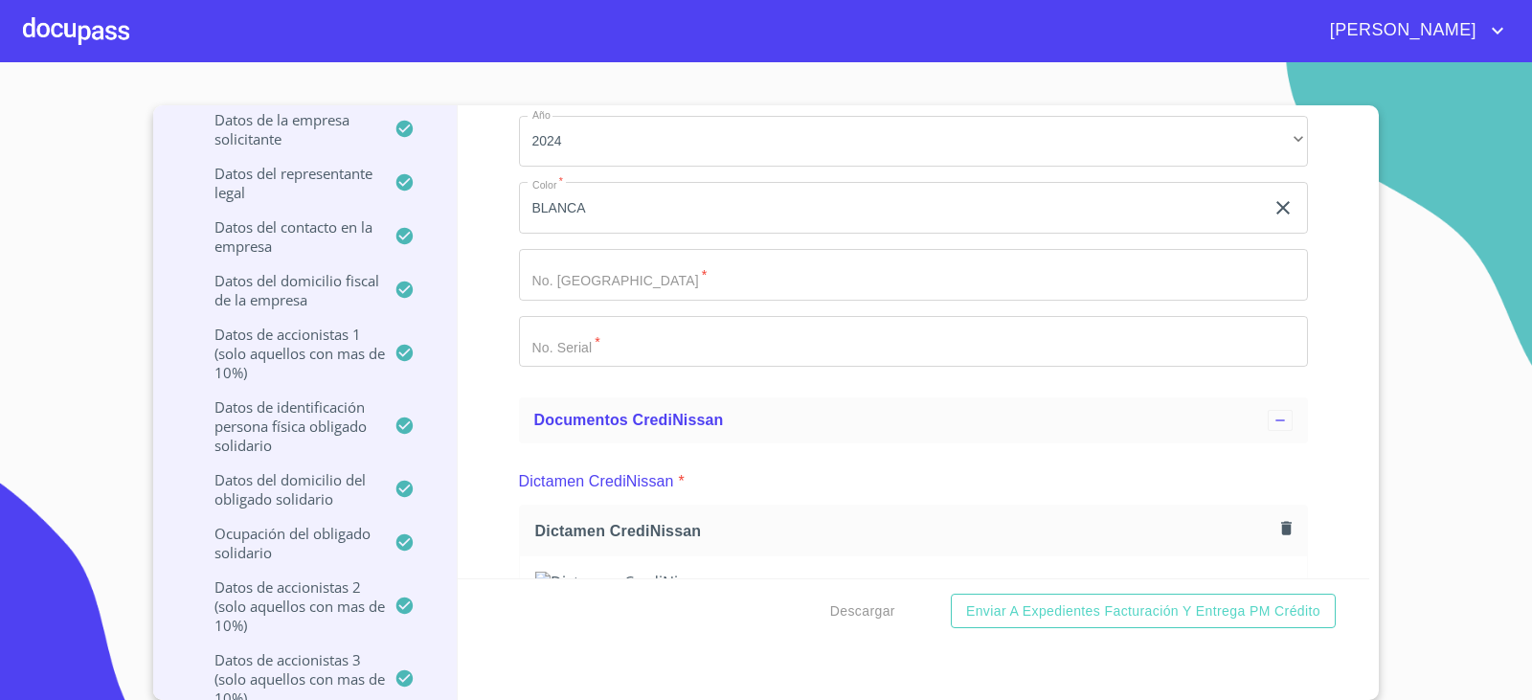
scroll to position [0, 0]
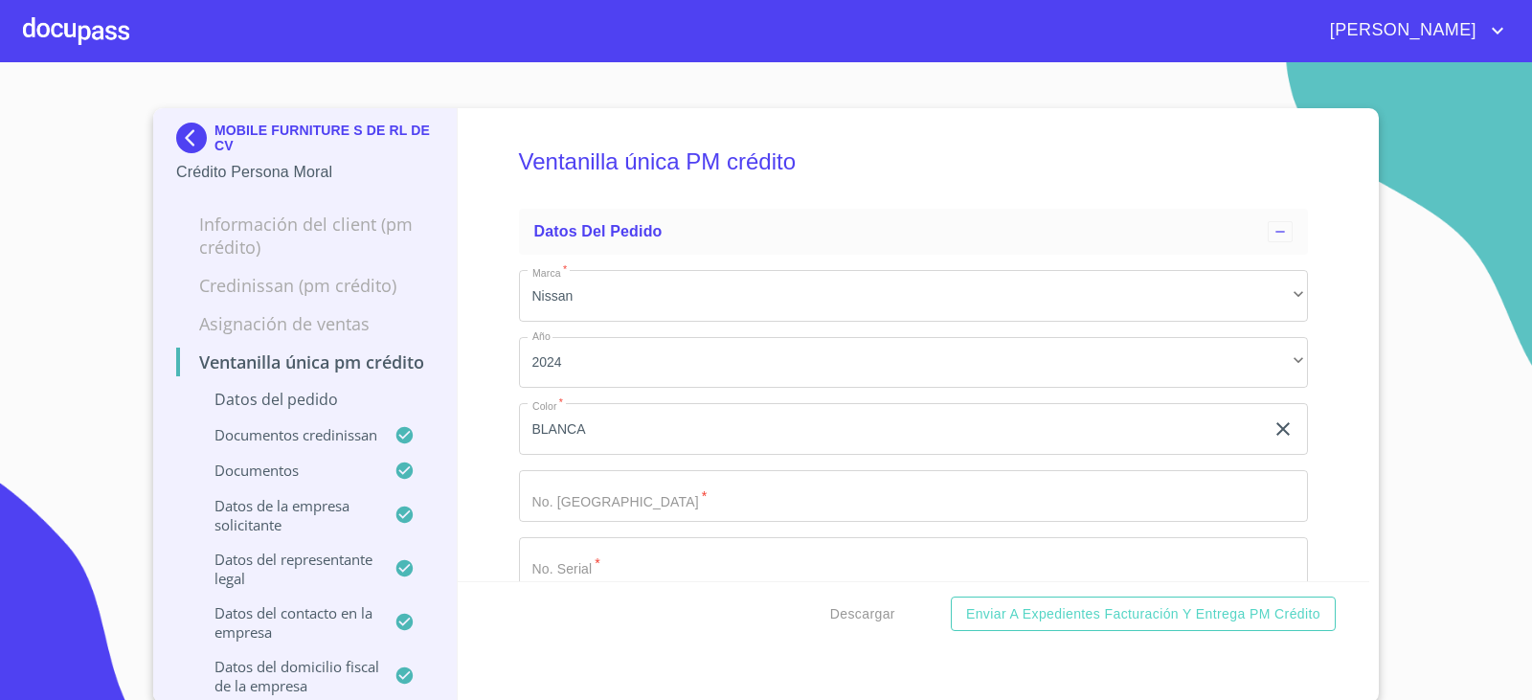
click at [176, 128] on img at bounding box center [195, 138] width 38 height 31
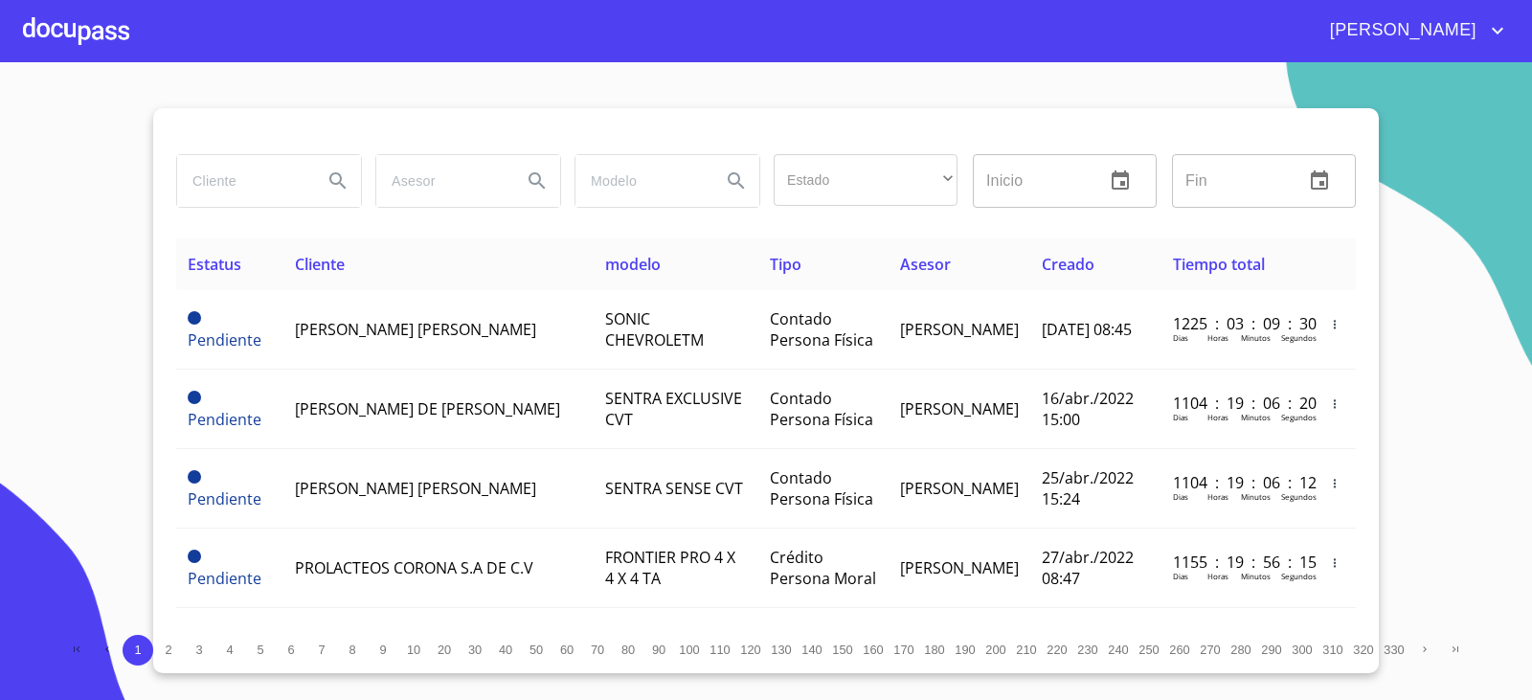
click at [267, 77] on section "Estado ​ ​ Inicio ​ Fin ​ Estatus Cliente modelo Tipo Asesor Creado Tiempo tota…" at bounding box center [766, 381] width 1532 height 638
click at [257, 175] on input "search" at bounding box center [242, 181] width 130 height 52
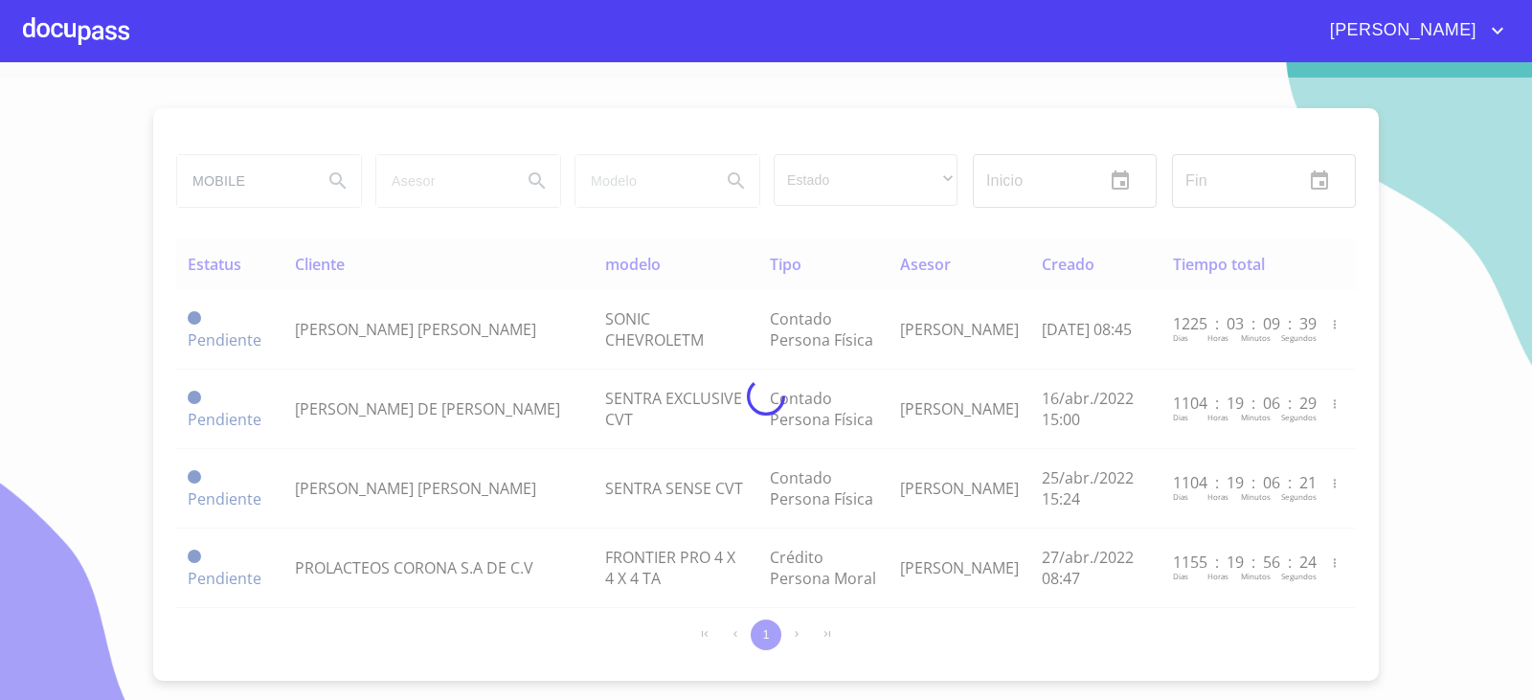
type input "MOBILE"
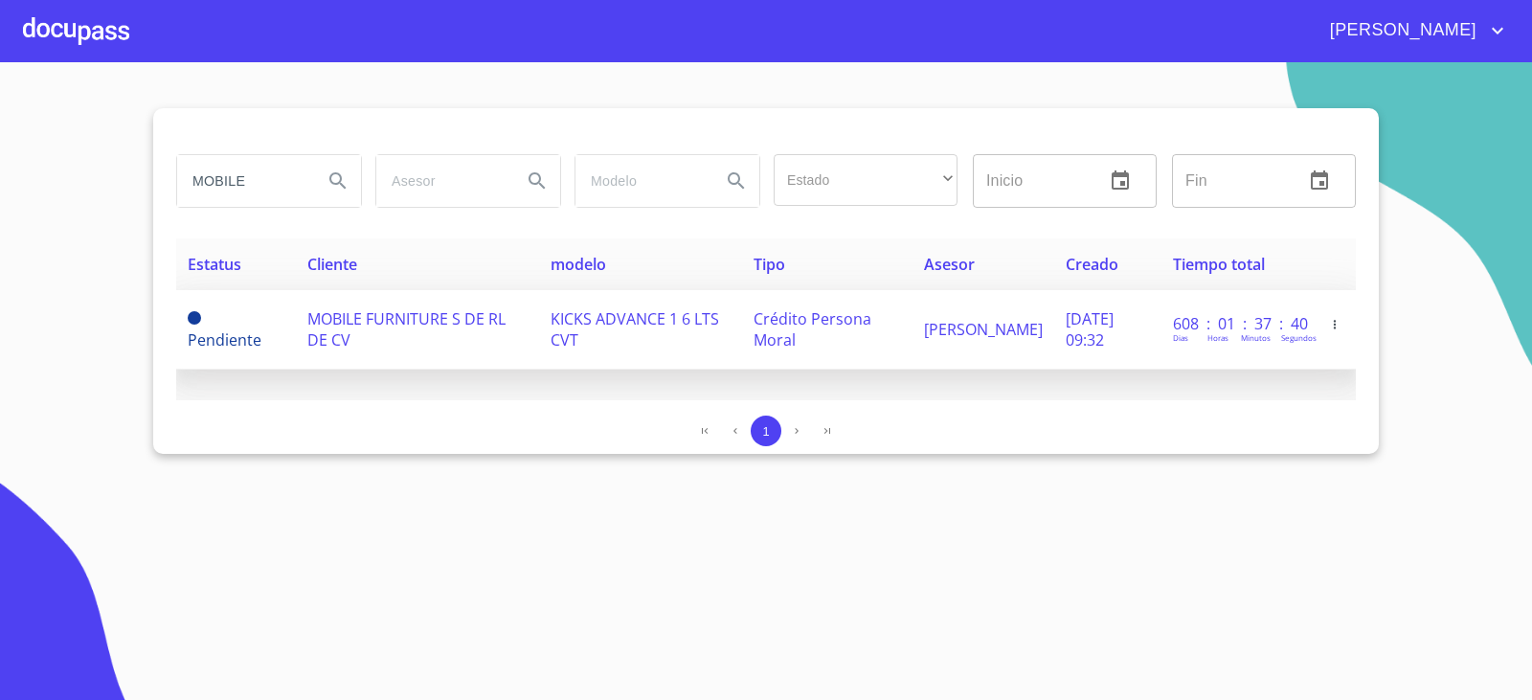
click at [341, 330] on span "MOBILE FURNITURE S DE RL DE CV" at bounding box center [406, 329] width 198 height 42
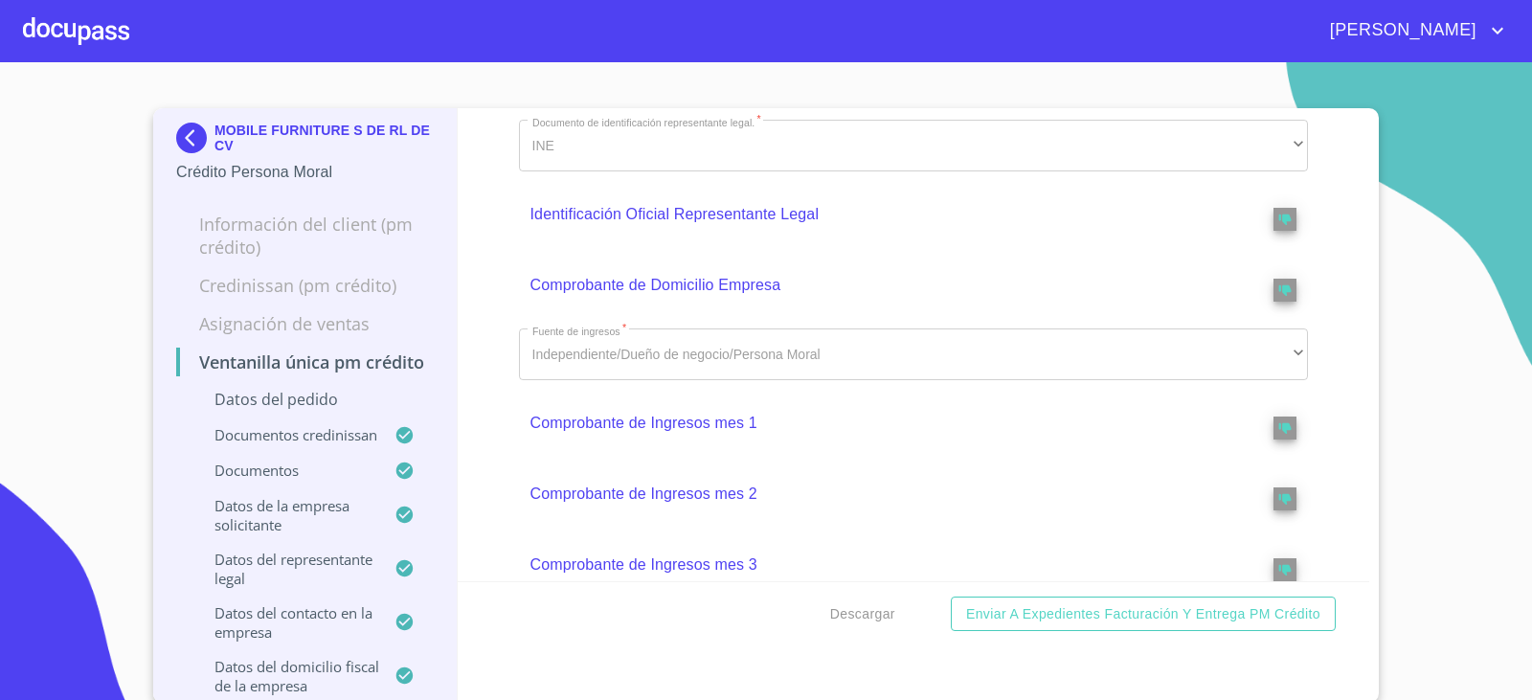
scroll to position [383, 0]
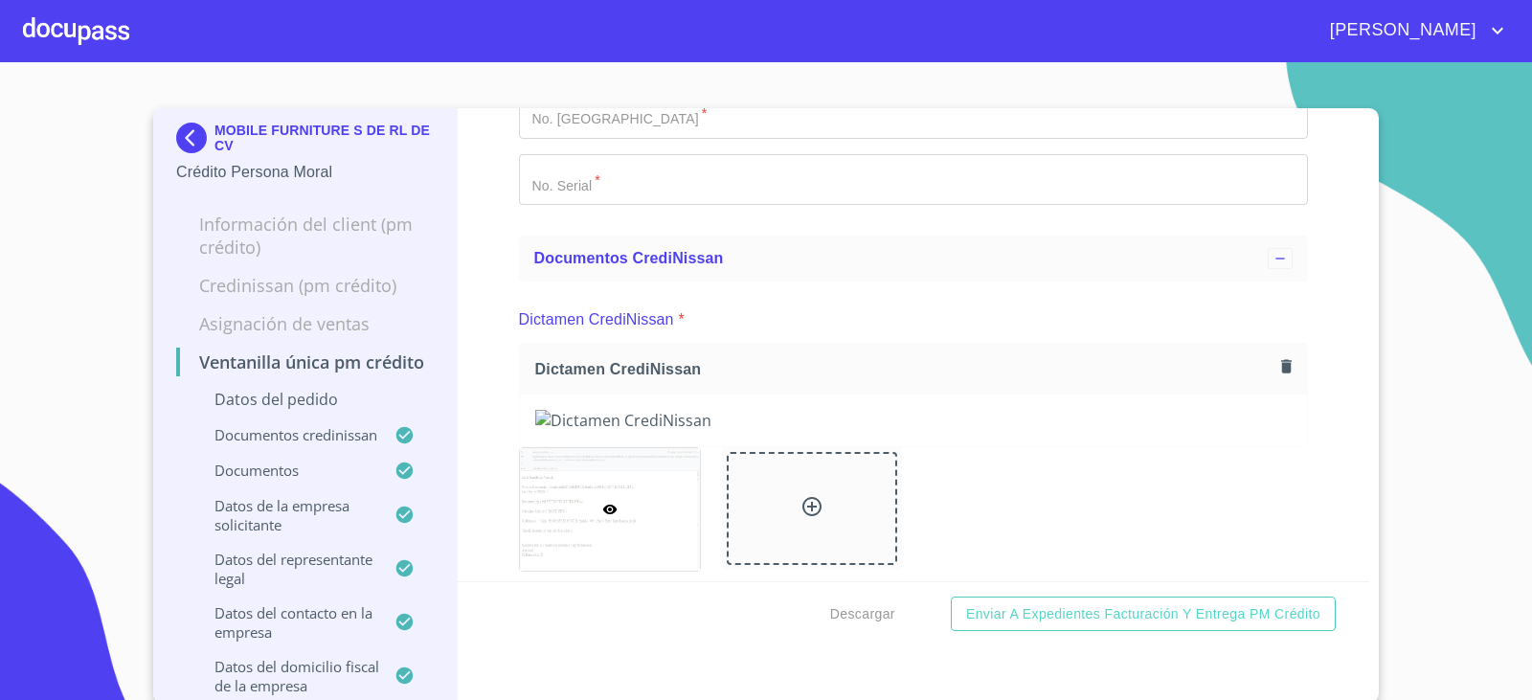
click at [464, 195] on div "Ventanilla única PM crédito Datos del pedido Marca   * Nissan ​ Año 2024 ​ Colo…" at bounding box center [914, 344] width 913 height 473
drag, startPoint x: 507, startPoint y: 274, endPoint x: 509, endPoint y: 240, distance: 33.6
click at [509, 240] on div "Ventanilla única PM crédito Datos del pedido Marca   * Nissan ​ Año 2024 ​ Colo…" at bounding box center [914, 344] width 913 height 473
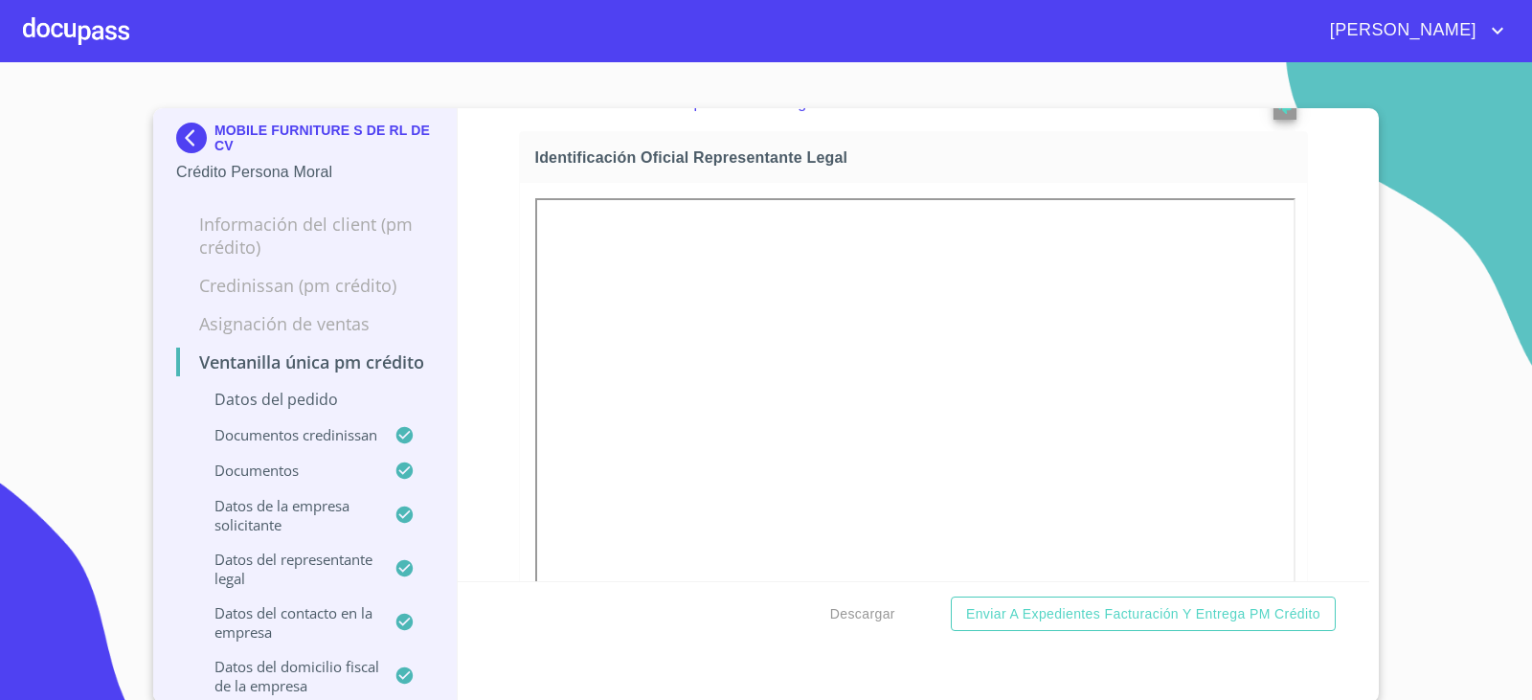
scroll to position [1053, 0]
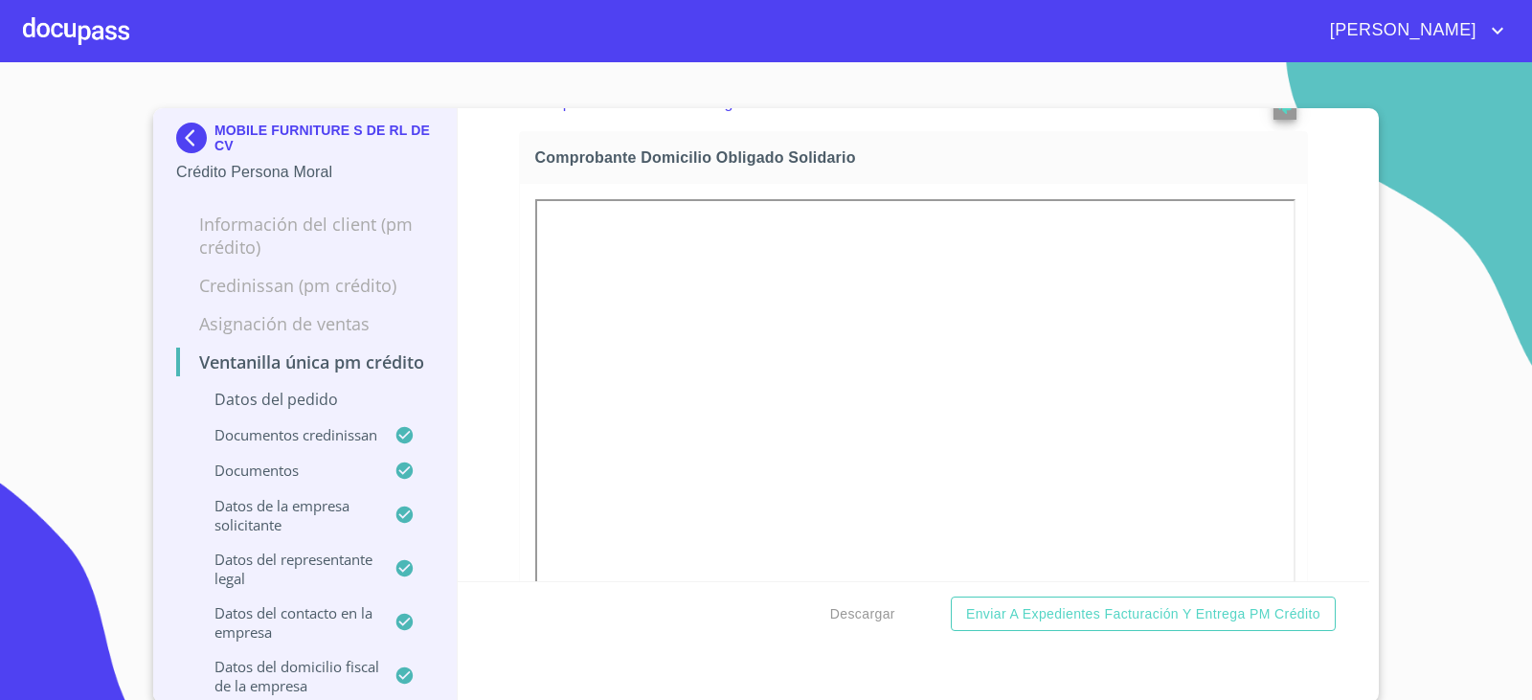
scroll to position [6234, 0]
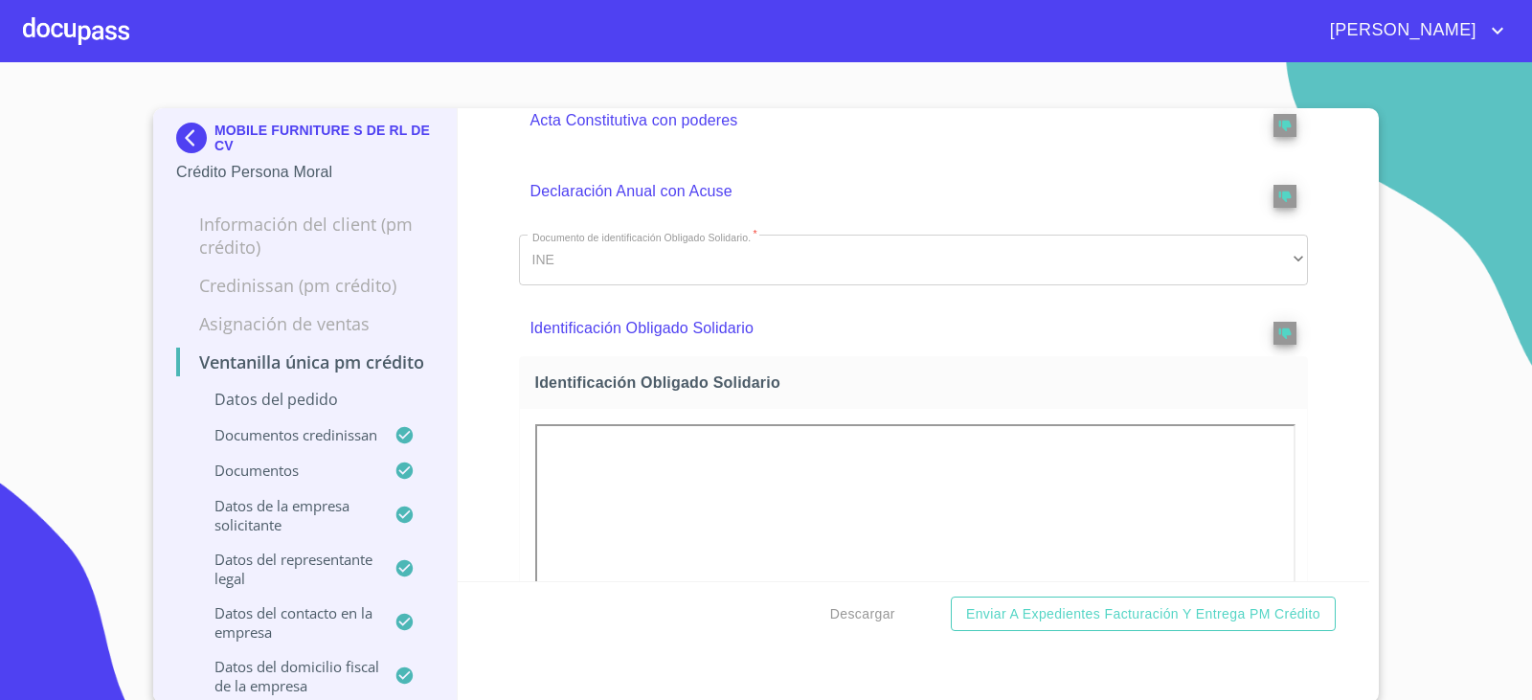
drag, startPoint x: 516, startPoint y: 312, endPoint x: 502, endPoint y: 195, distance: 117.7
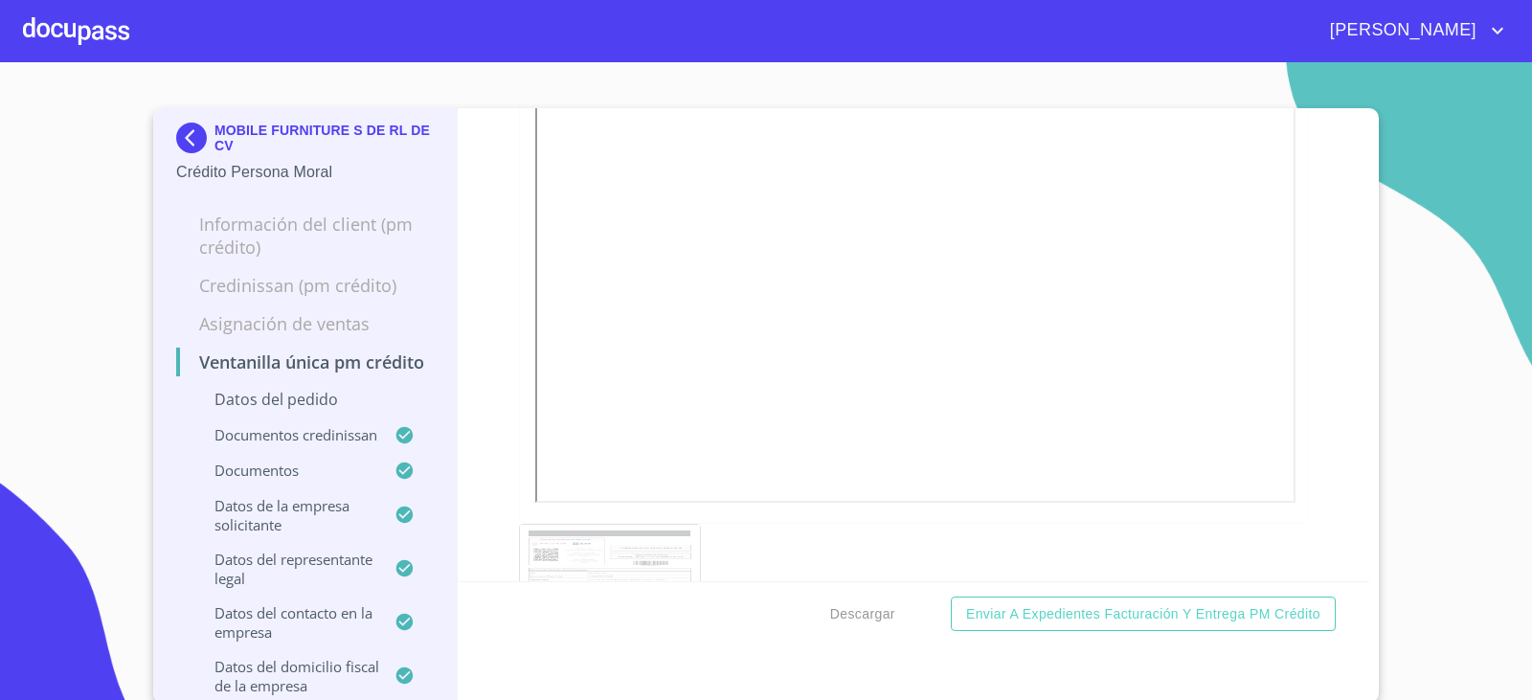
scroll to position [5271, 0]
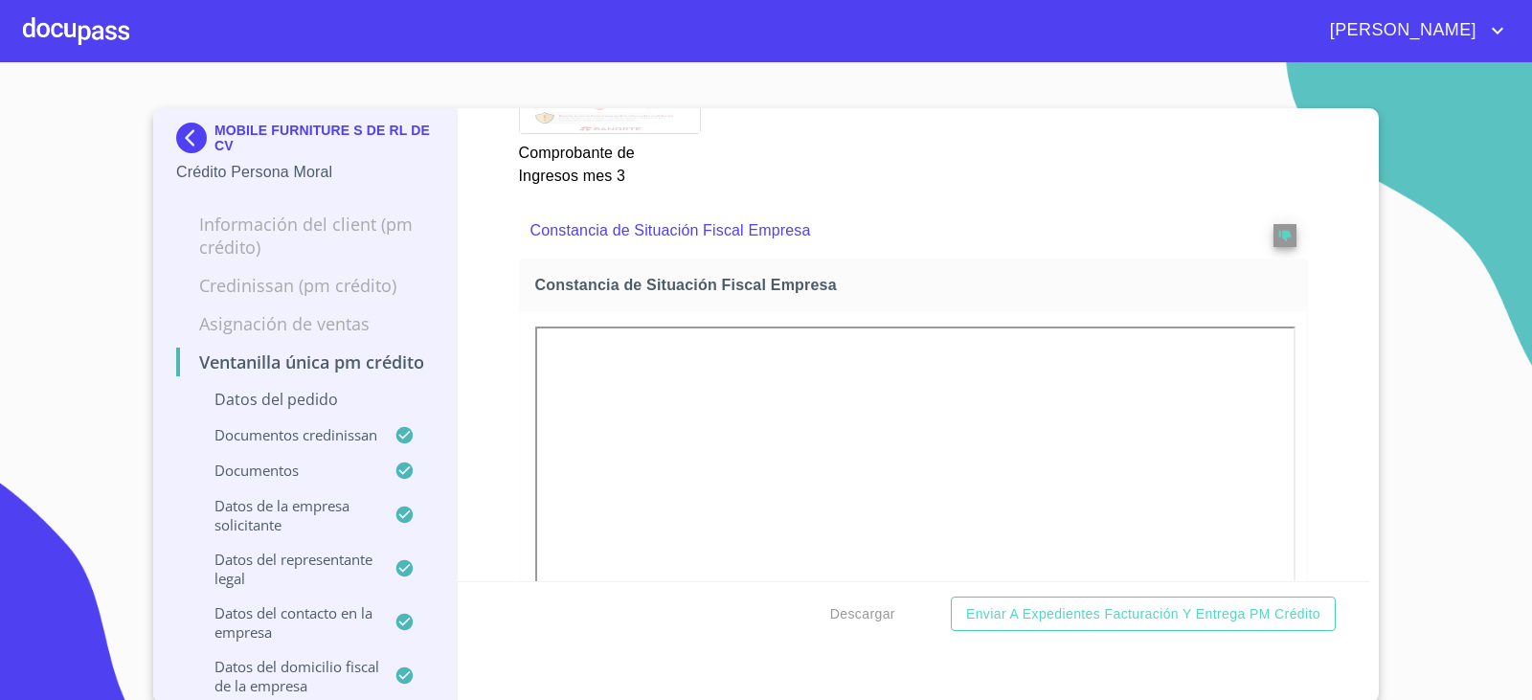
drag, startPoint x: 1023, startPoint y: 435, endPoint x: 994, endPoint y: 429, distance: 29.3
click at [994, 199] on div "Comprobante de Ingresos mes 3" at bounding box center [914, 98] width 813 height 201
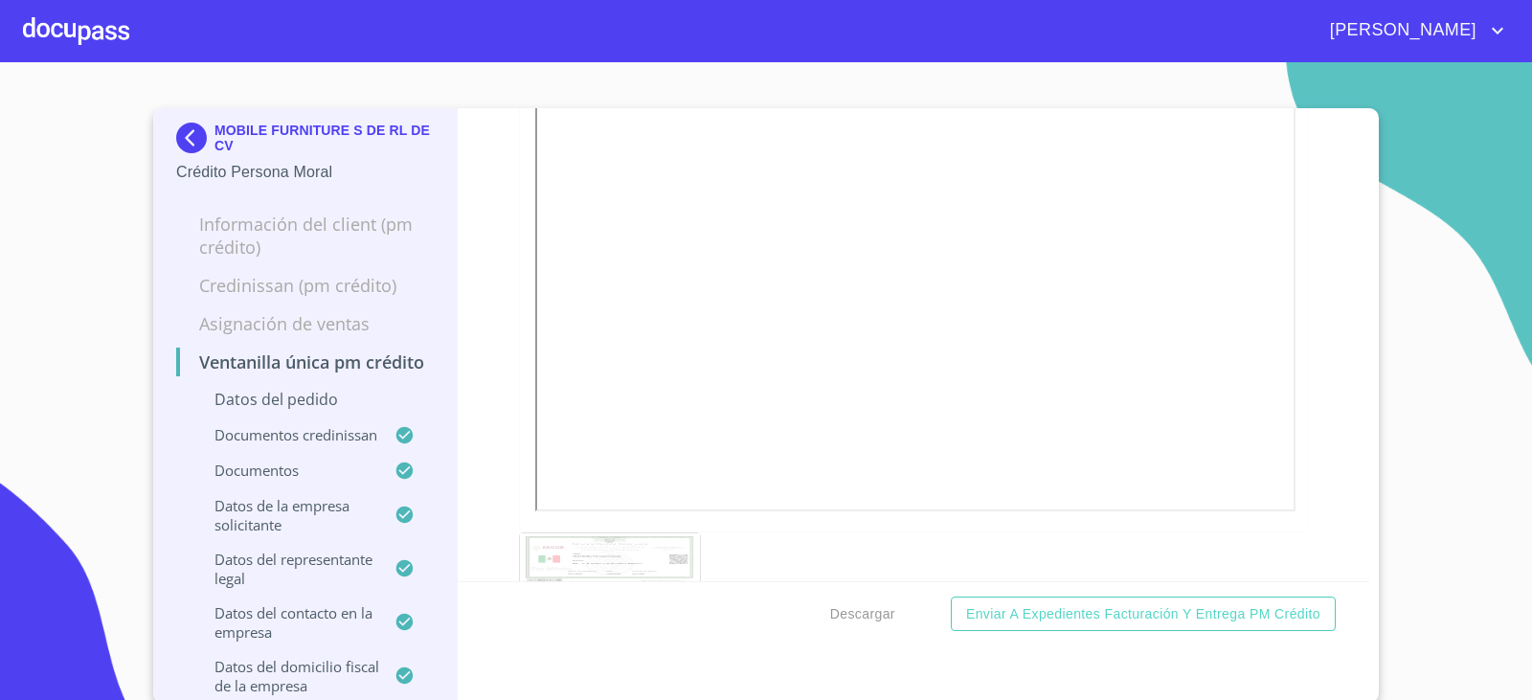
scroll to position [9293, 0]
drag, startPoint x: 511, startPoint y: 414, endPoint x: 478, endPoint y: 407, distance: 34.2
click at [474, 406] on div "Ventanilla única PM crédito Datos del pedido Marca   * Nissan ​ Año 2024 ​ Colo…" at bounding box center [914, 344] width 913 height 473
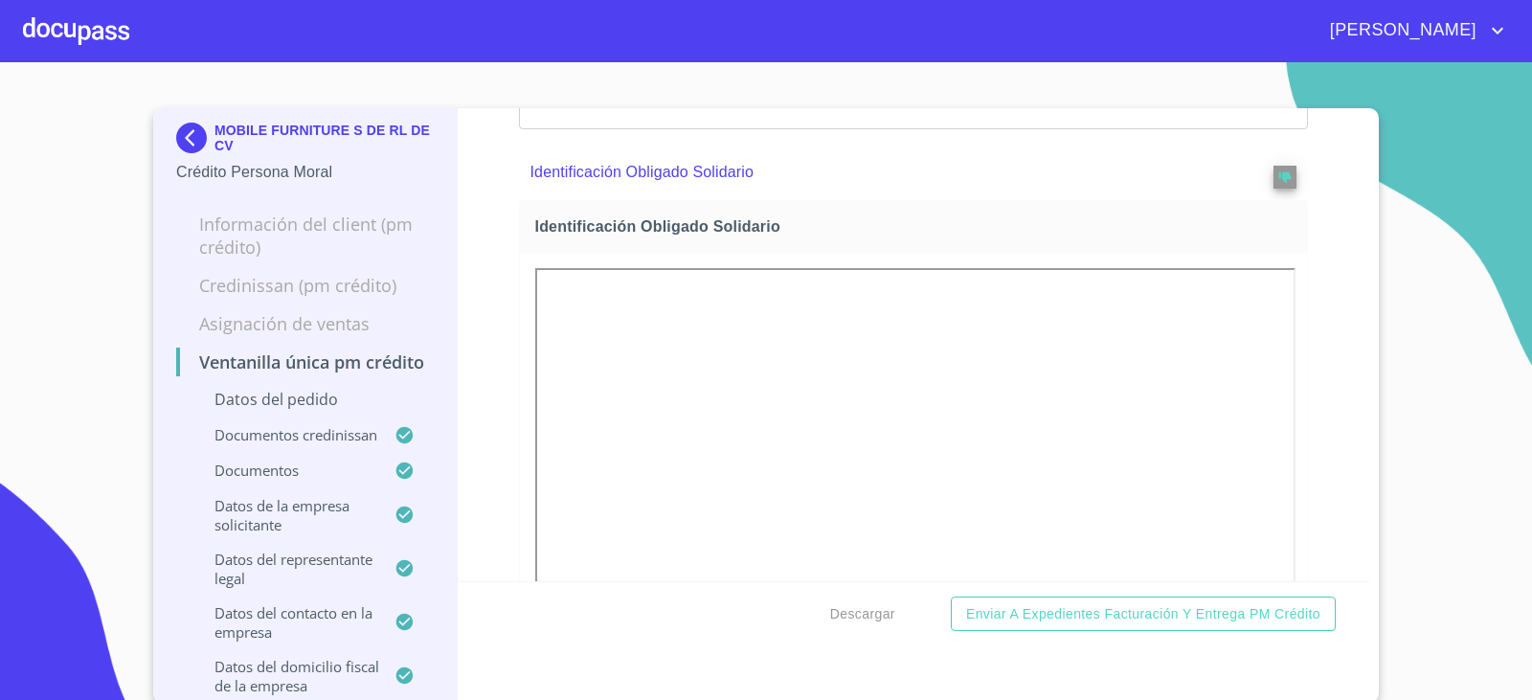
scroll to position [6424, 0]
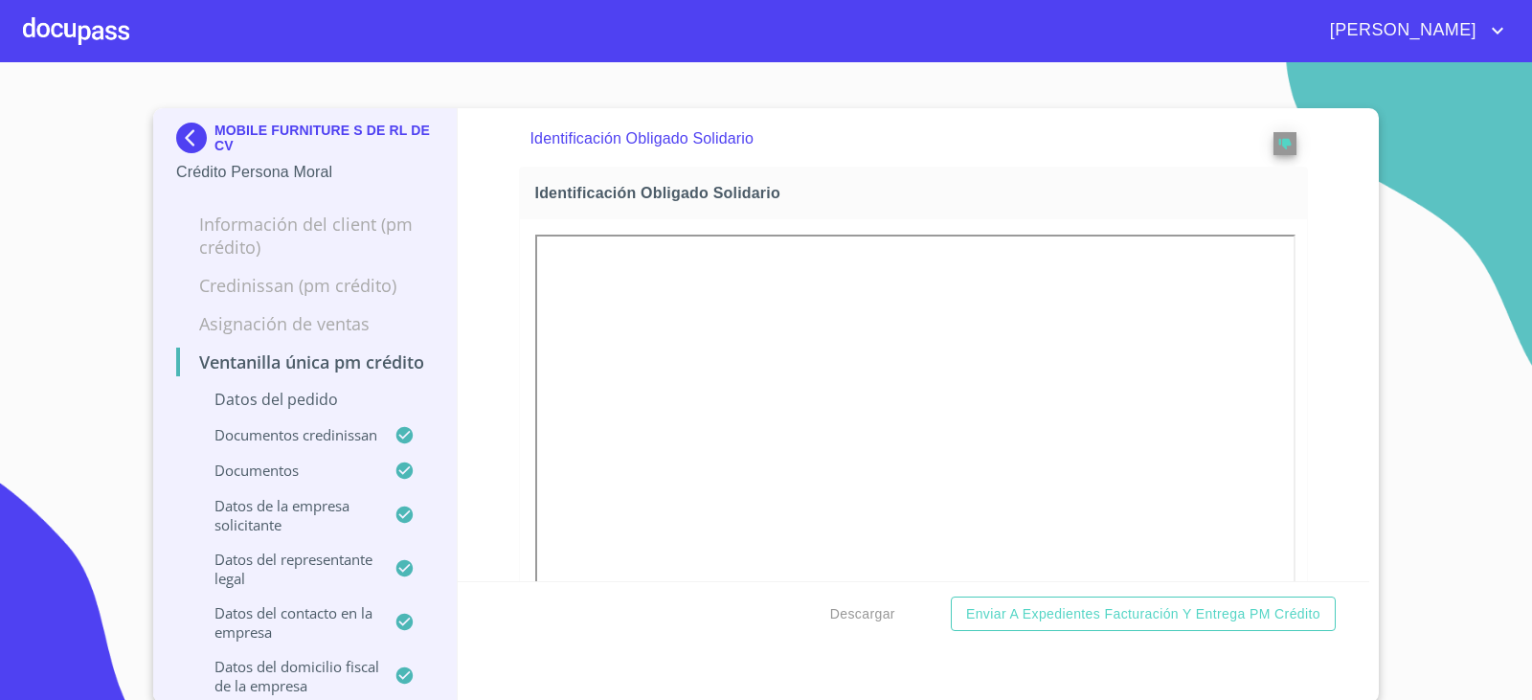
click at [486, 353] on div "Ventanilla única PM crédito Datos del pedido Marca   * Nissan ​ Año 2024 ​ Colo…" at bounding box center [914, 344] width 913 height 473
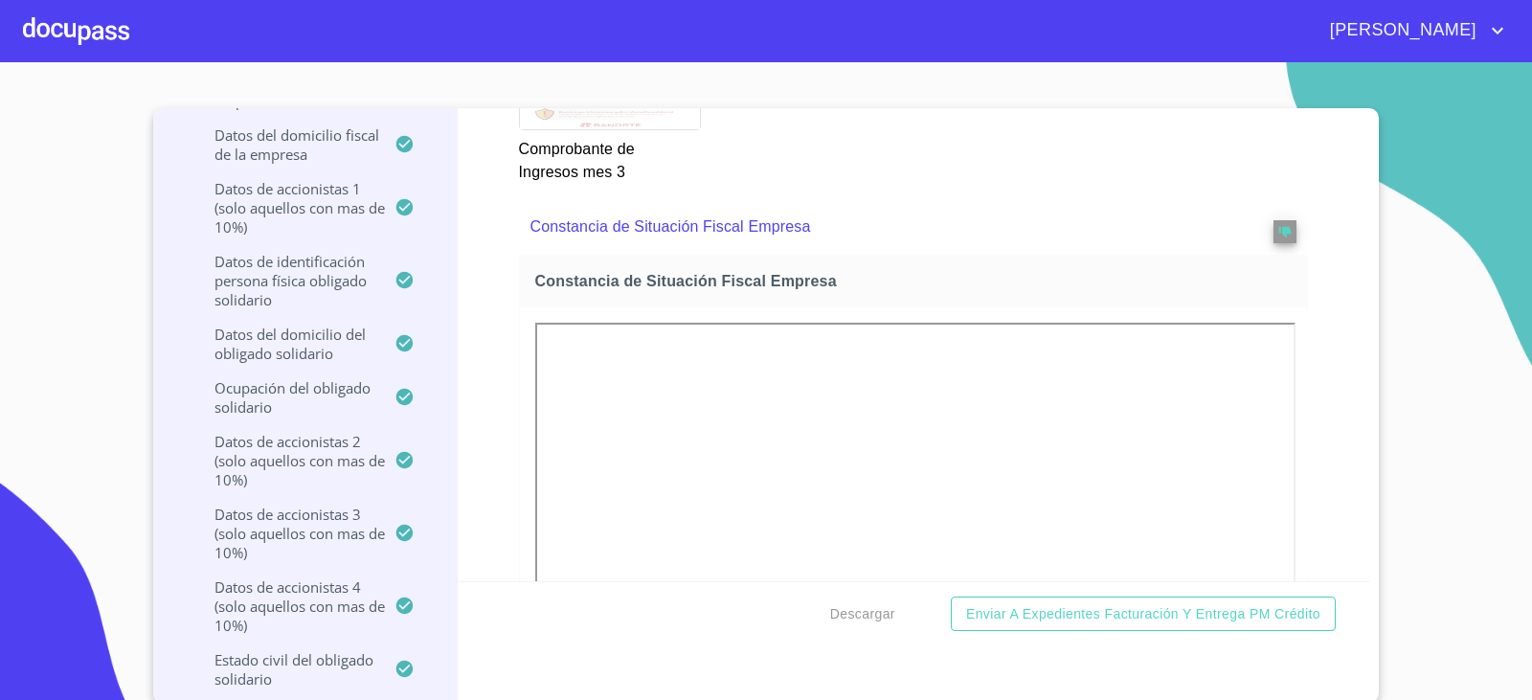
scroll to position [573, 0]
click at [465, 323] on div "Ventanilla única PM crédito Datos del pedido Marca   * Nissan ​ Año 2024 ​ Colo…" at bounding box center [914, 344] width 913 height 473
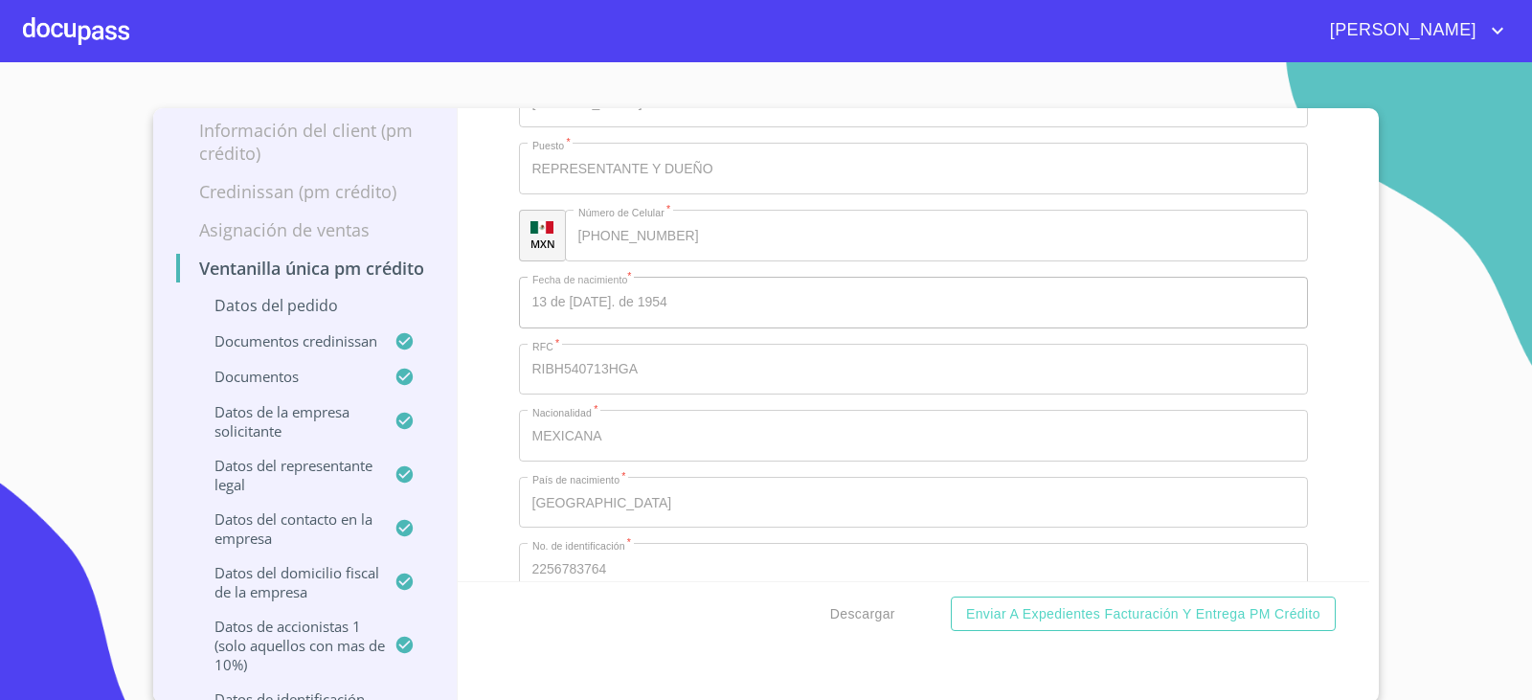
scroll to position [0, 0]
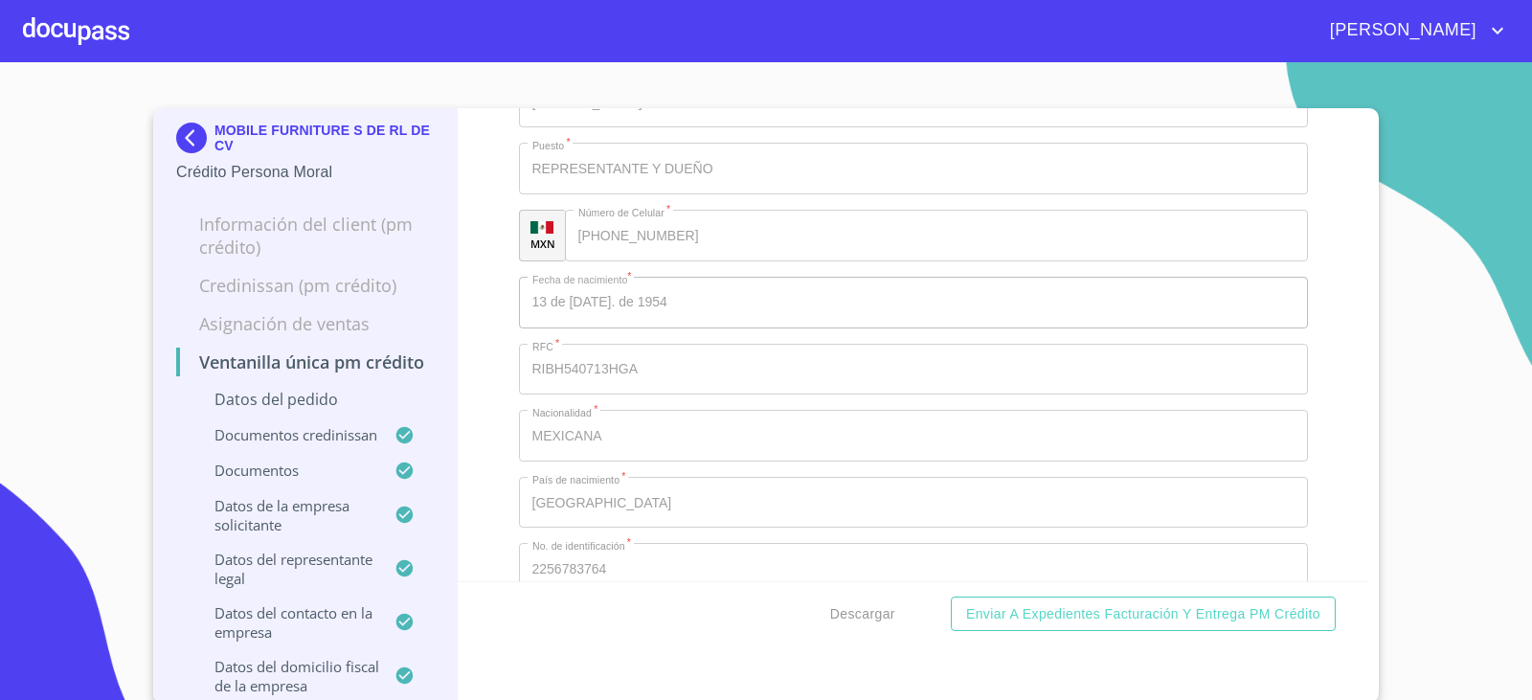
click at [181, 138] on img at bounding box center [195, 138] width 38 height 31
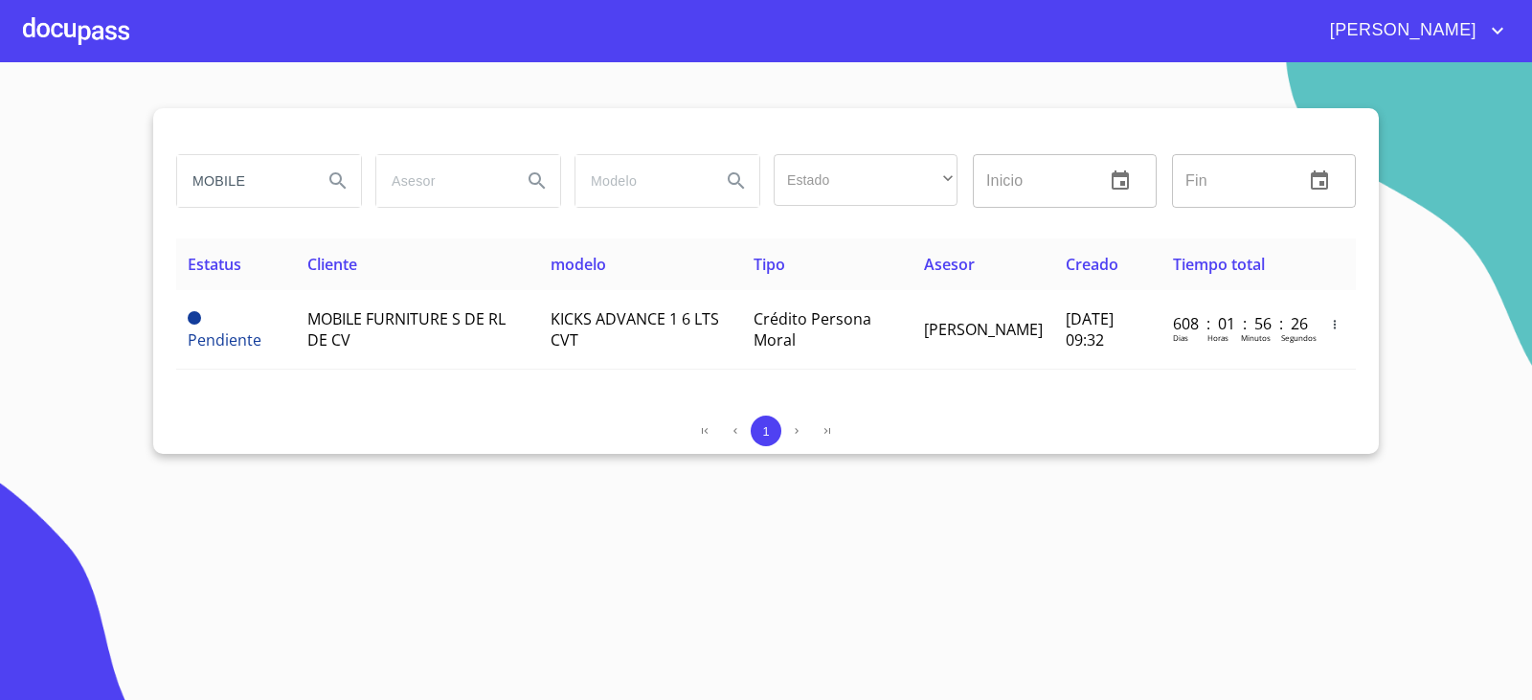
click at [244, 170] on input "MOBILE" at bounding box center [242, 181] width 130 height 52
type input "t"
click at [210, 179] on input "search" at bounding box center [242, 181] width 130 height 52
click at [215, 178] on input "search" at bounding box center [242, 181] width 130 height 52
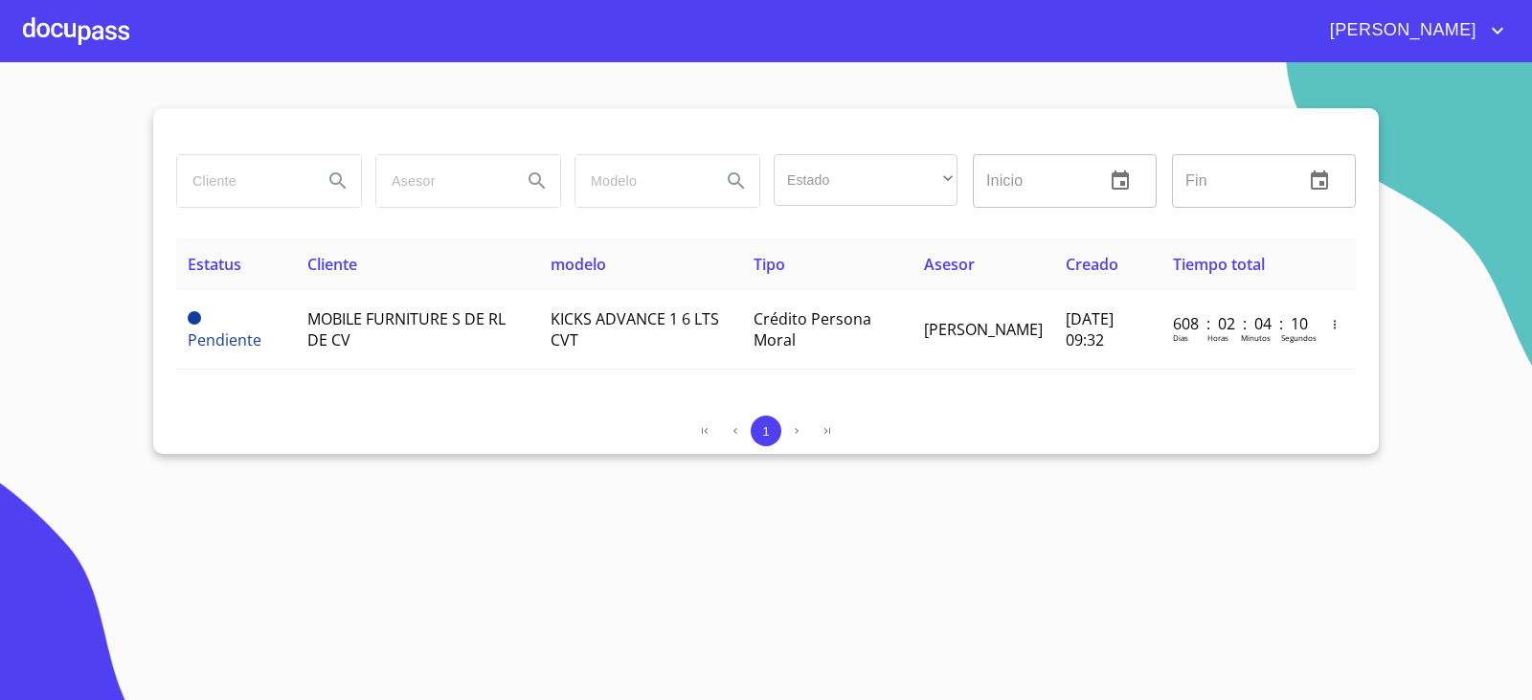
click at [215, 178] on input "search" at bounding box center [242, 181] width 130 height 52
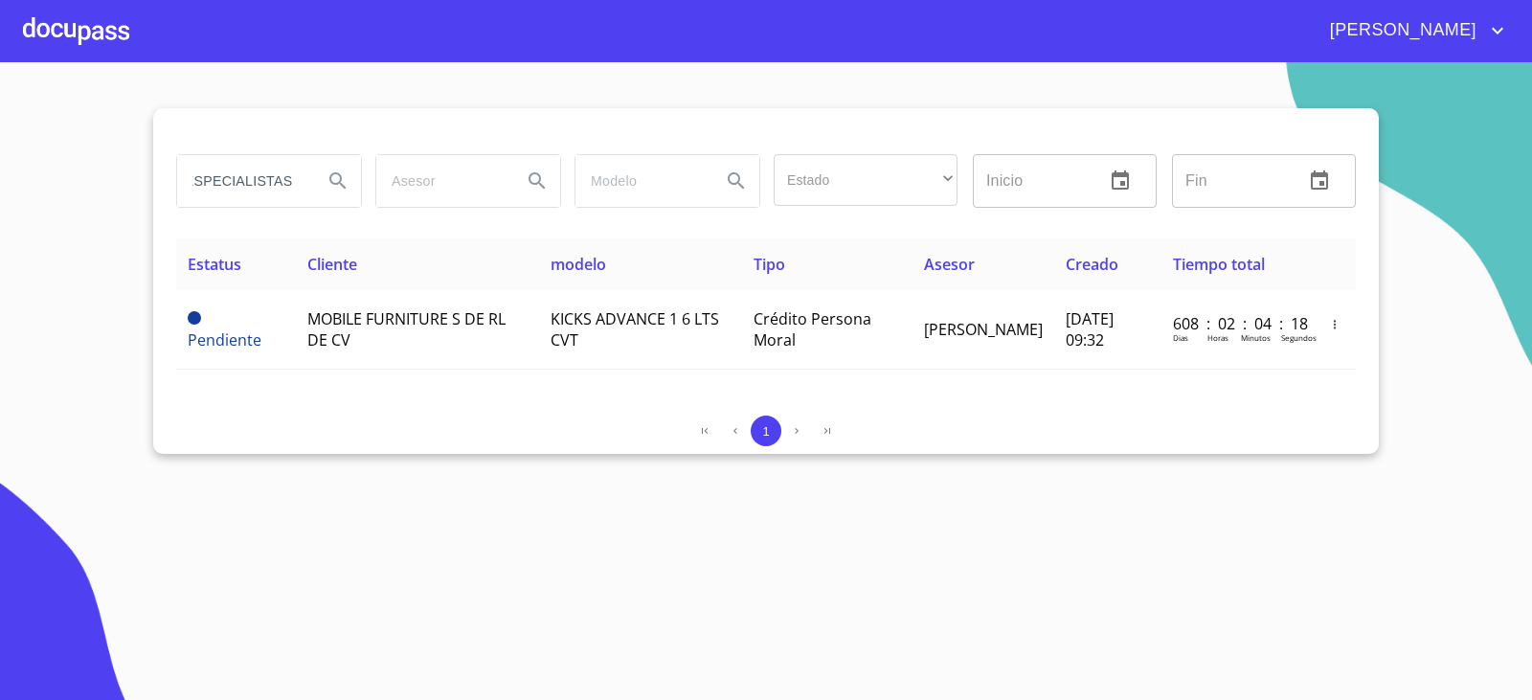
type input "ETICO ESPECIALISTAS"
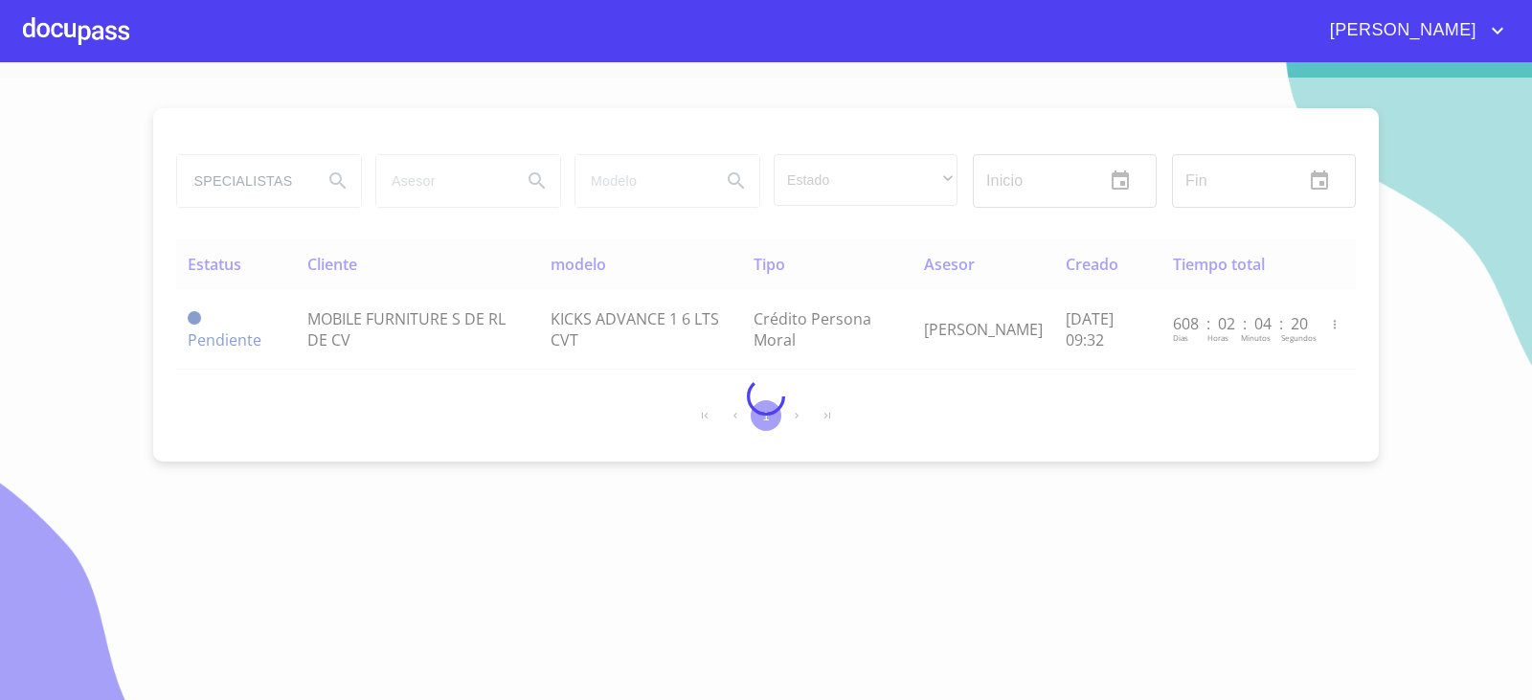
scroll to position [0, 0]
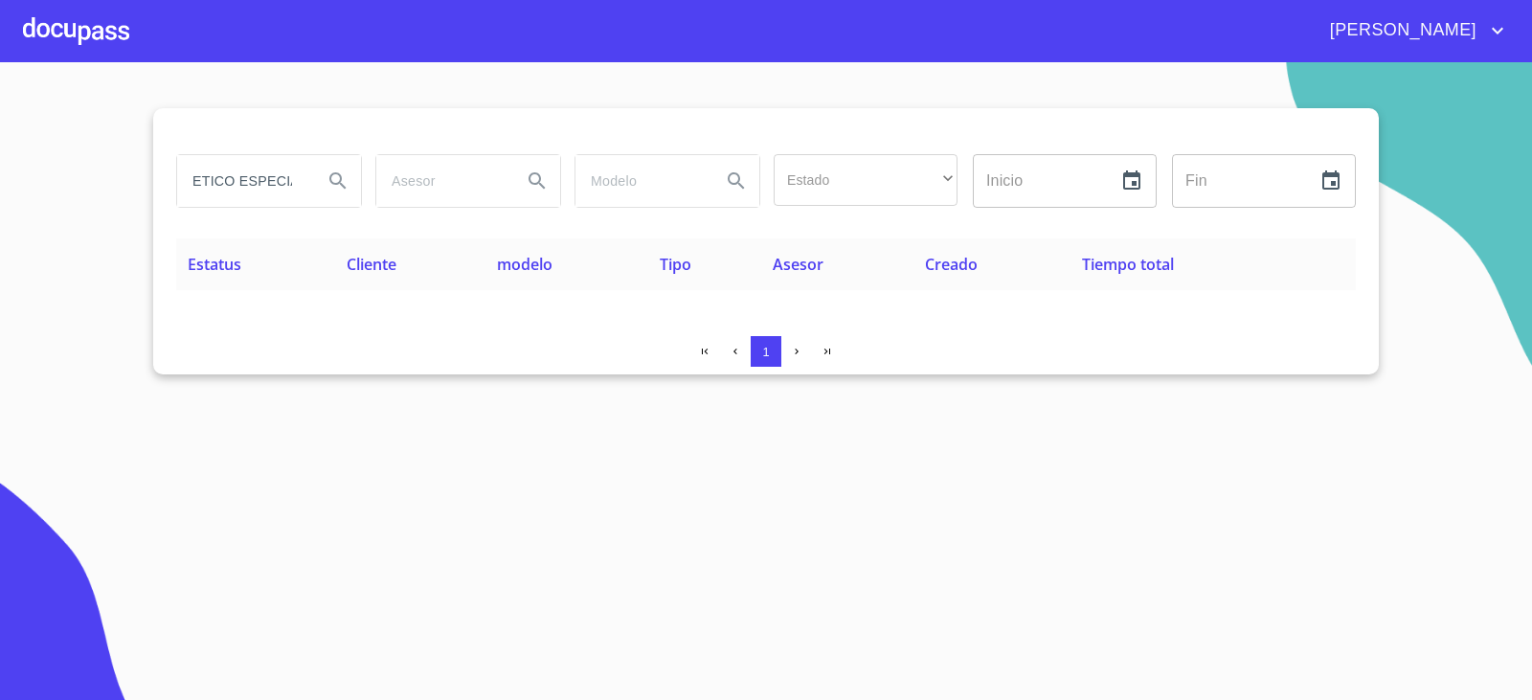
click at [514, 545] on section "ETICO ESPECIALISTAS Estado ​ ​ Inicio ​ Fin ​ Estatus Cliente modelo Tipo Aseso…" at bounding box center [766, 381] width 1532 height 638
drag, startPoint x: 184, startPoint y: 178, endPoint x: 534, endPoint y: 188, distance: 350.6
click at [534, 188] on div "ETICO ESPECIALISTAS Estado ​ ​ Inicio ​ Fin ​" at bounding box center [766, 181] width 1195 height 69
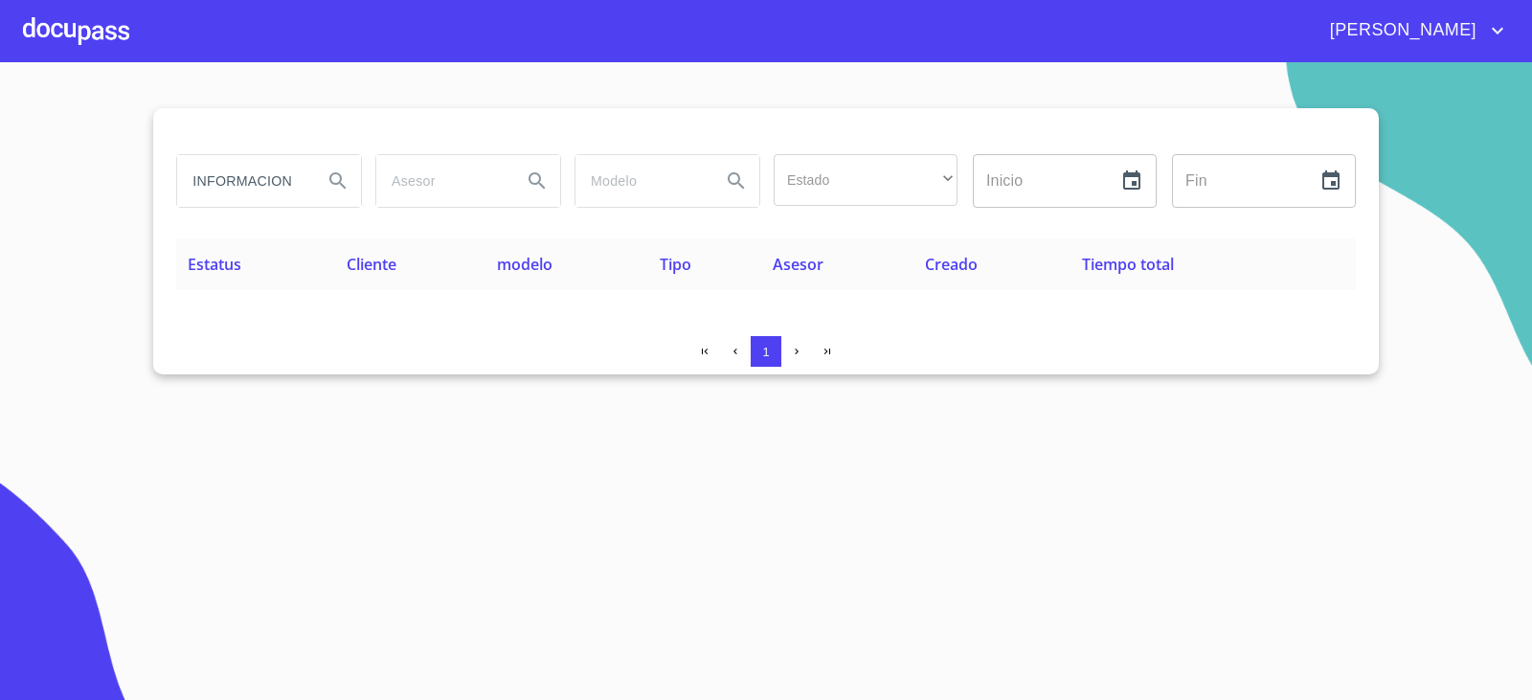
type input "TECNOLOGIA DE INFORMACION"
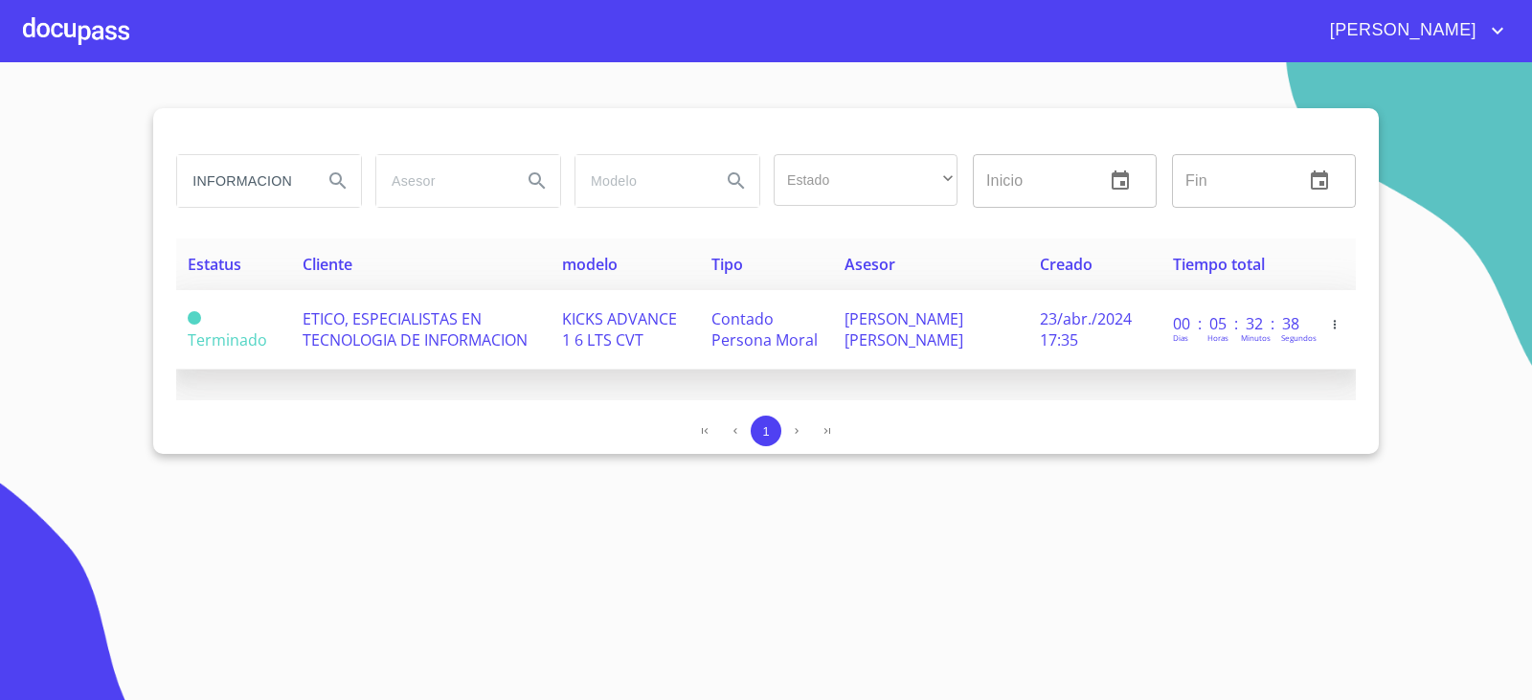
scroll to position [0, 0]
click at [455, 331] on span "ETICO, ESPECIALISTAS EN TECNOLOGIA DE INFORMACION" at bounding box center [415, 329] width 225 height 42
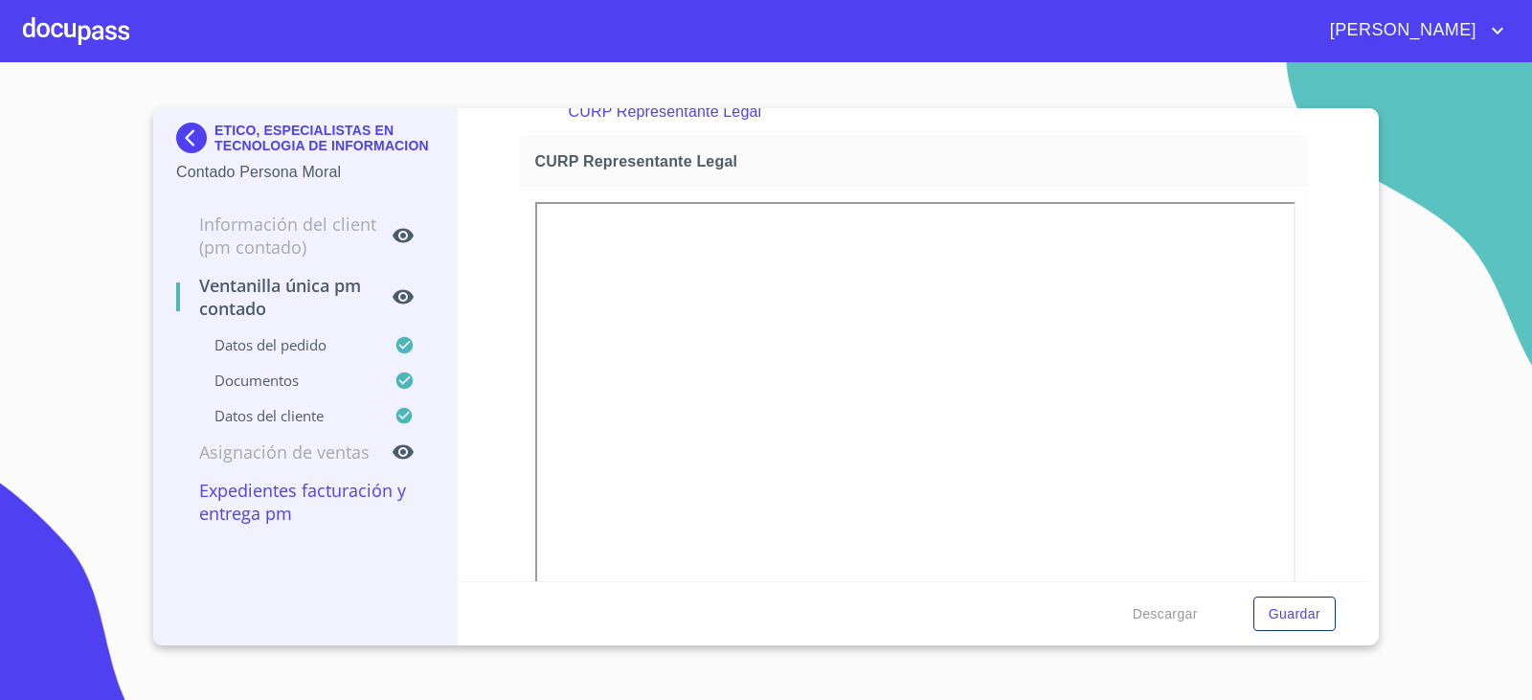
scroll to position [3639, 0]
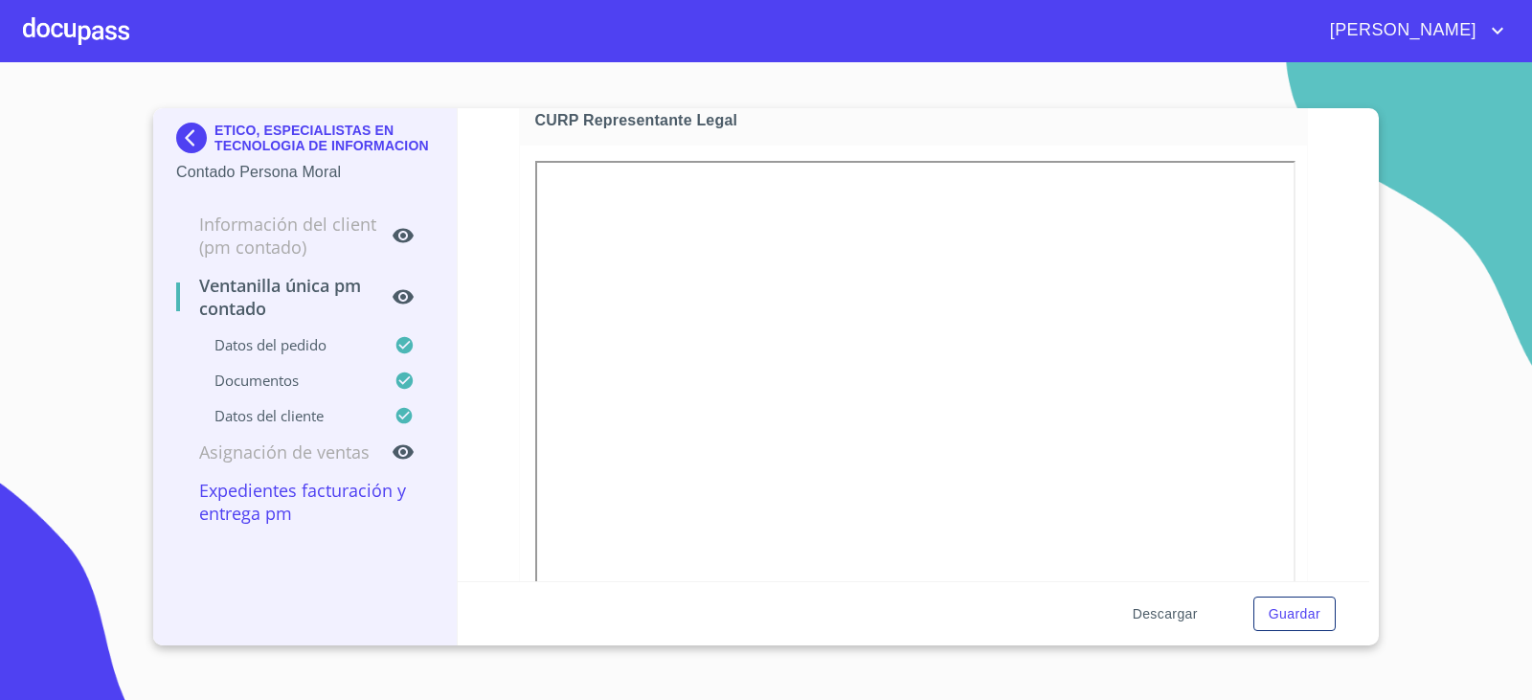
click at [1145, 625] on button "Descargar" at bounding box center [1165, 614] width 80 height 35
